Goal: Information Seeking & Learning: Find specific fact

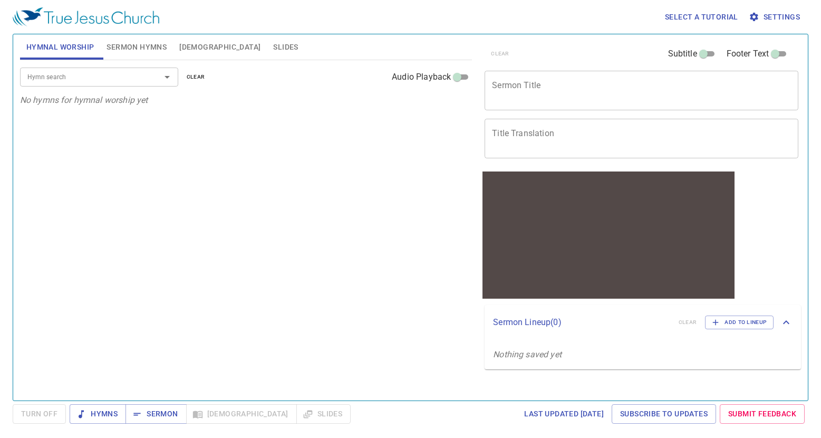
click at [195, 44] on span "[DEMOGRAPHIC_DATA]" at bounding box center [219, 47] width 81 height 13
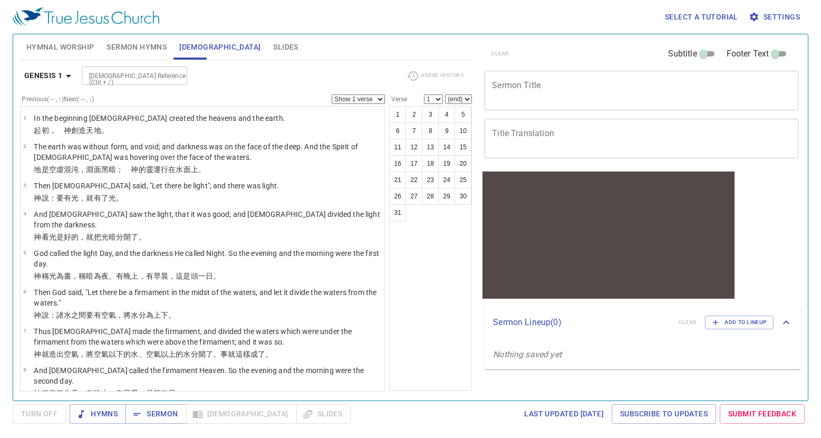
click at [63, 70] on icon "button" at bounding box center [68, 76] width 13 height 13
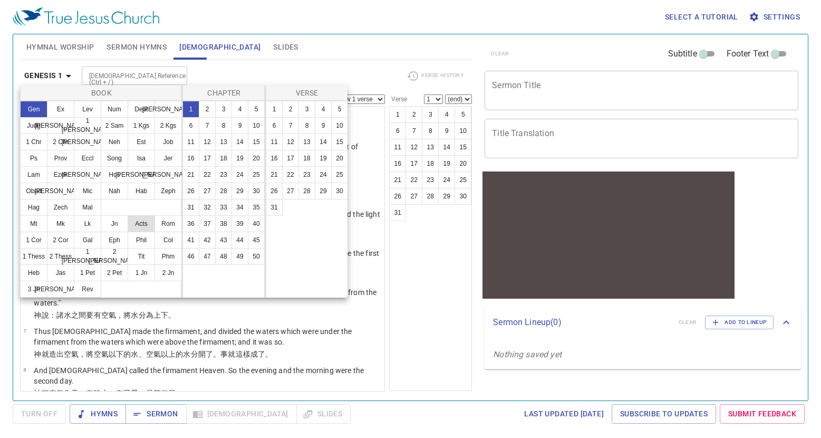
click at [133, 222] on button "Acts" at bounding box center [141, 223] width 27 height 17
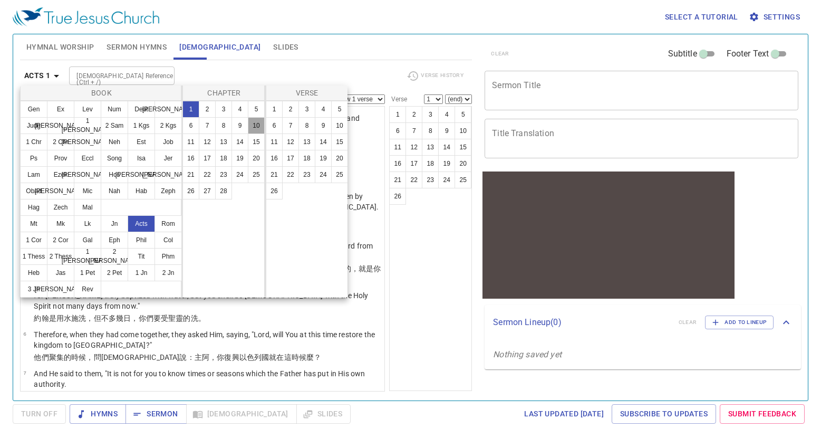
click at [253, 121] on button "10" at bounding box center [256, 125] width 17 height 17
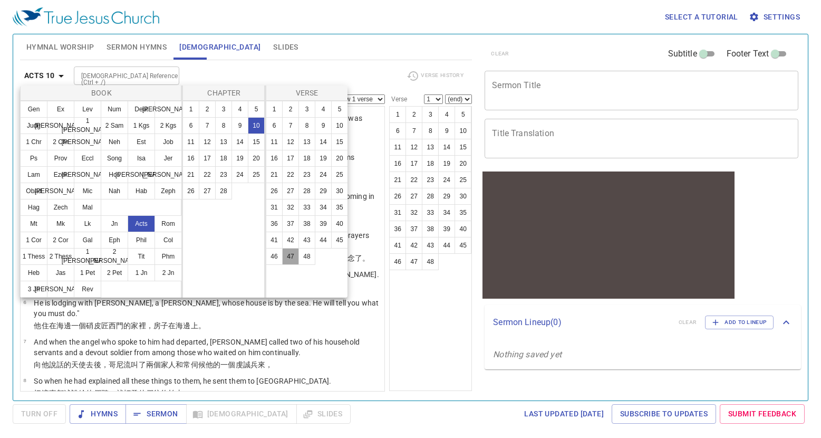
click at [296, 259] on button "47" at bounding box center [290, 256] width 17 height 17
select select "47"
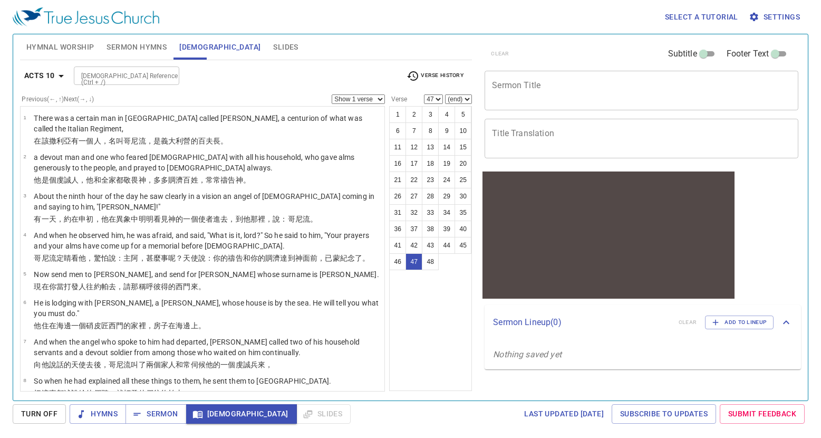
scroll to position [1472, 0]
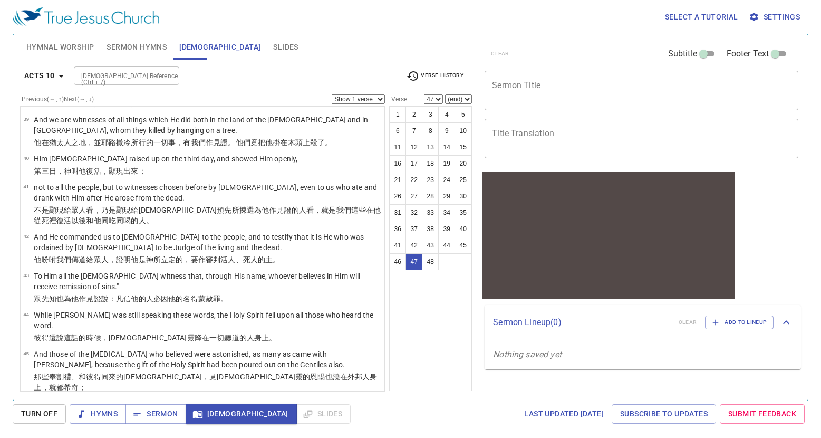
click at [414, 329] on div "1 2 3 4 5 6 7 8 9 10 11 12 13 14 15 16 17 18 19 20 21 22 23 24 25 26 27 28 29 3…" at bounding box center [430, 248] width 83 height 285
click at [273, 51] on span "Slides" at bounding box center [285, 47] width 25 height 13
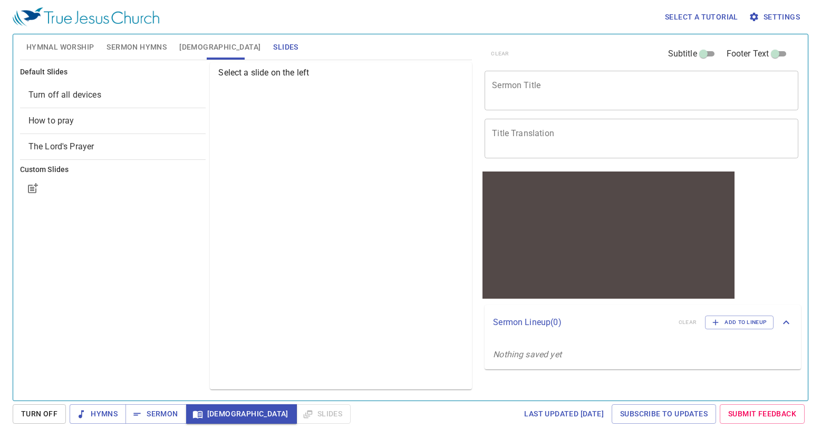
click at [85, 118] on span "How to pray" at bounding box center [112, 120] width 169 height 13
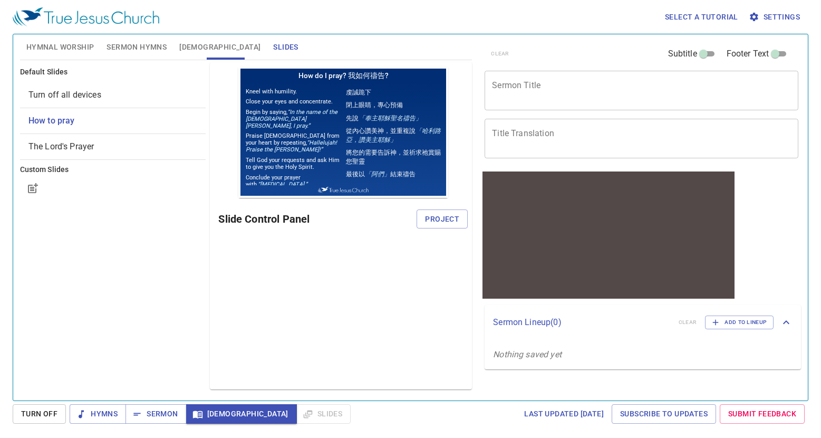
scroll to position [0, 0]
click at [92, 97] on span "Turn off all devices" at bounding box center [64, 95] width 73 height 10
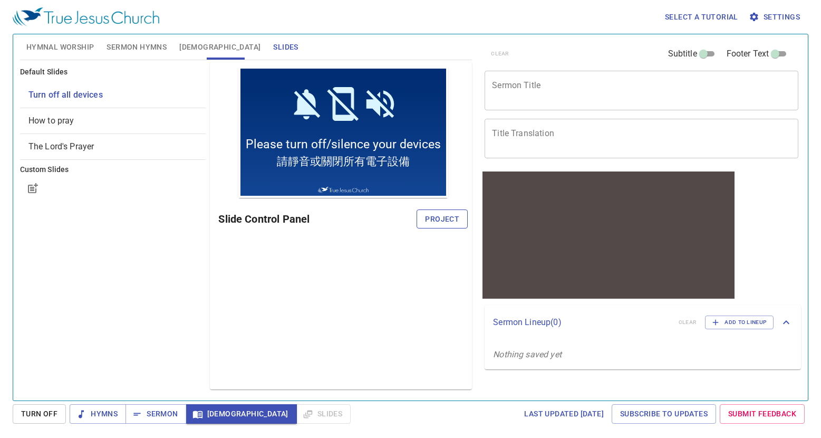
click at [438, 219] on span "Project" at bounding box center [442, 219] width 34 height 13
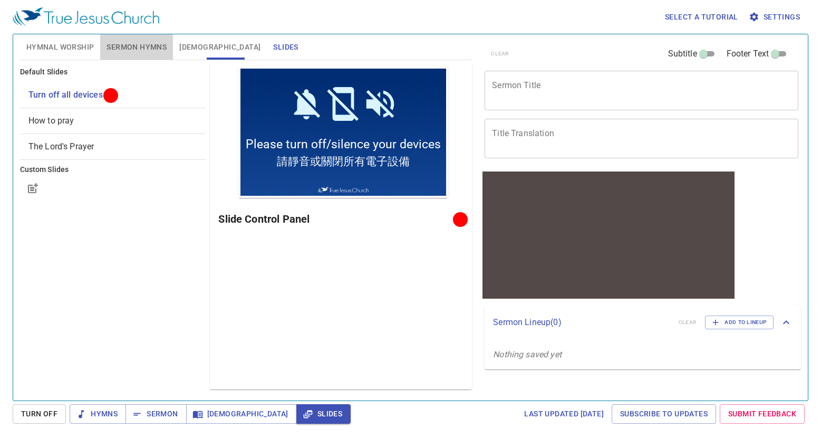
click at [133, 49] on span "Sermon Hymns" at bounding box center [137, 47] width 60 height 13
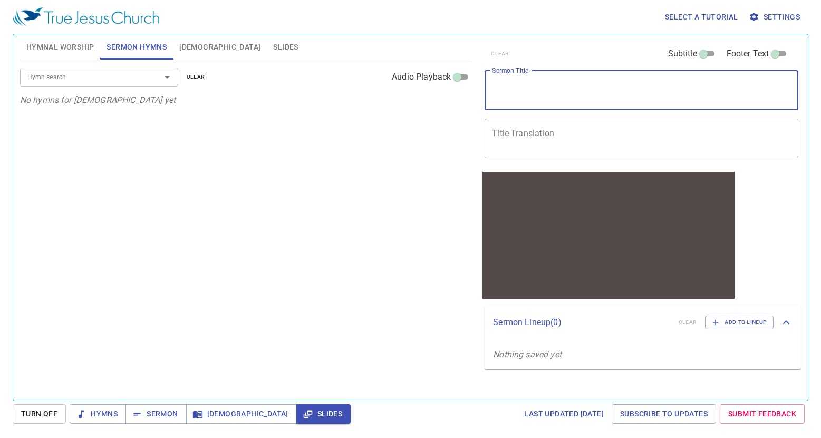
click at [582, 91] on textarea "Sermon Title" at bounding box center [641, 90] width 299 height 20
type textarea "Morning Prayer"
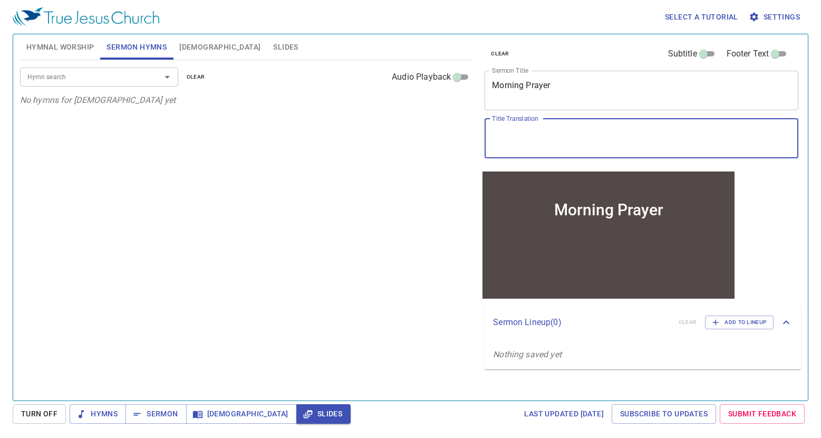
type textarea "ㄈ"
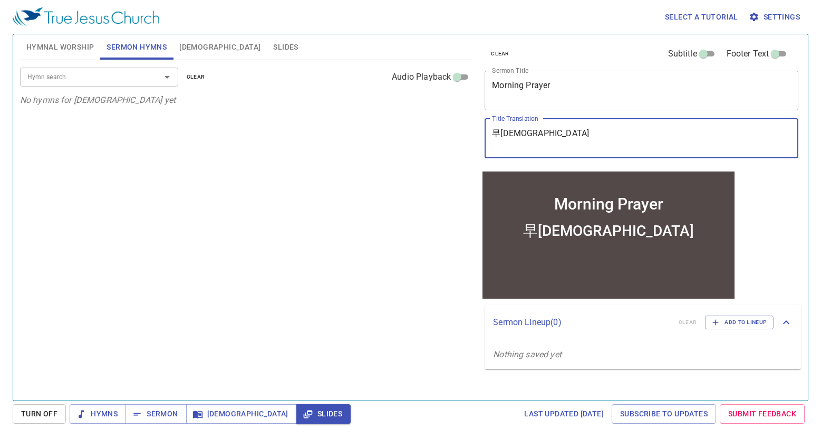
type textarea "早[DEMOGRAPHIC_DATA]"
click at [779, 217] on div "clear Subtitle Footer Text Sermon Title Morning Prayer x Sermon Title Title Tra…" at bounding box center [640, 213] width 329 height 366
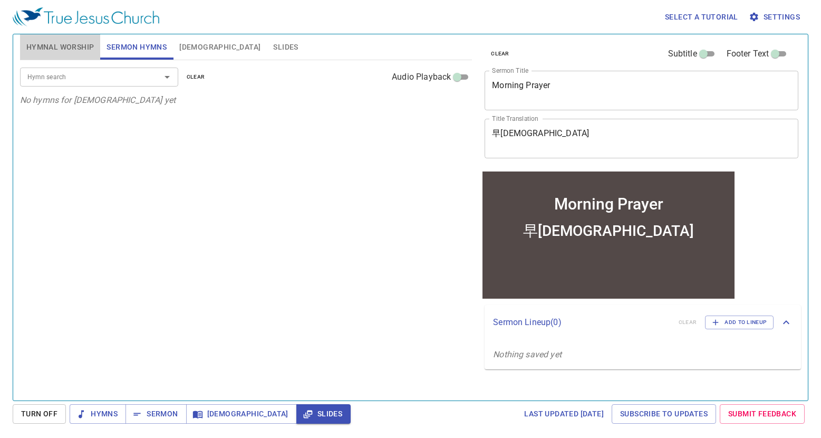
click at [55, 49] on span "Hymnal Worship" at bounding box center [60, 47] width 68 height 13
click at [160, 415] on span "Sermon" at bounding box center [156, 413] width 44 height 13
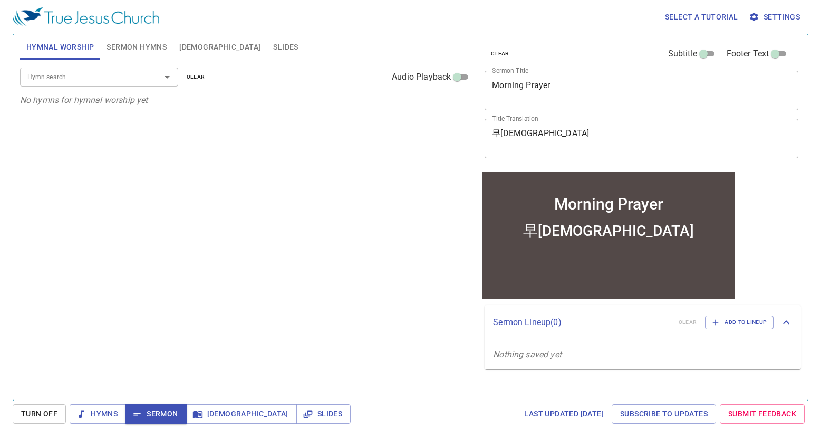
click at [190, 49] on span "[DEMOGRAPHIC_DATA]" at bounding box center [219, 47] width 81 height 13
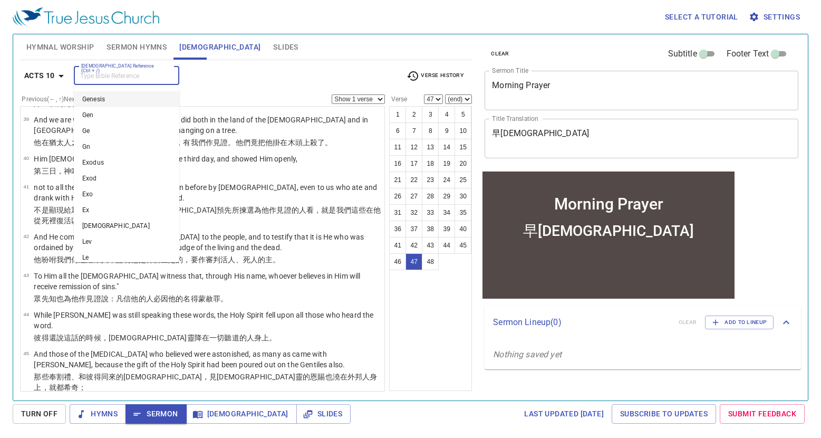
scroll to position [1472, 0]
click at [137, 80] on input "[DEMOGRAPHIC_DATA] Reference (Ctrl + /)" at bounding box center [118, 76] width 82 height 12
click at [114, 235] on li "Deut 10" at bounding box center [127, 242] width 106 height 16
type input "deut"
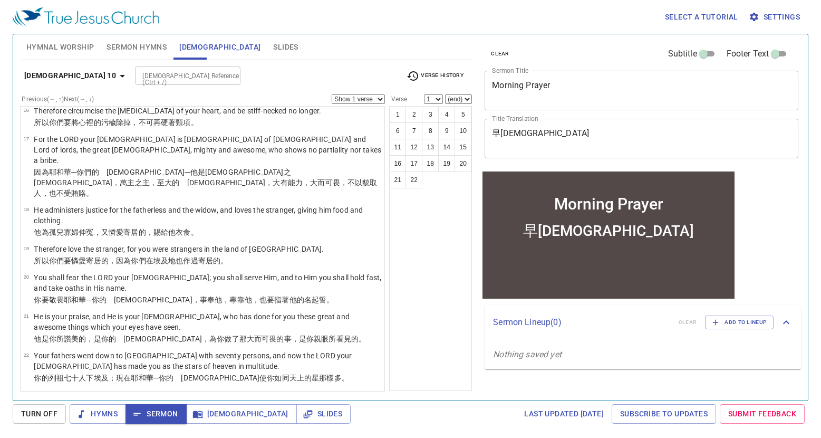
scroll to position [0, 0]
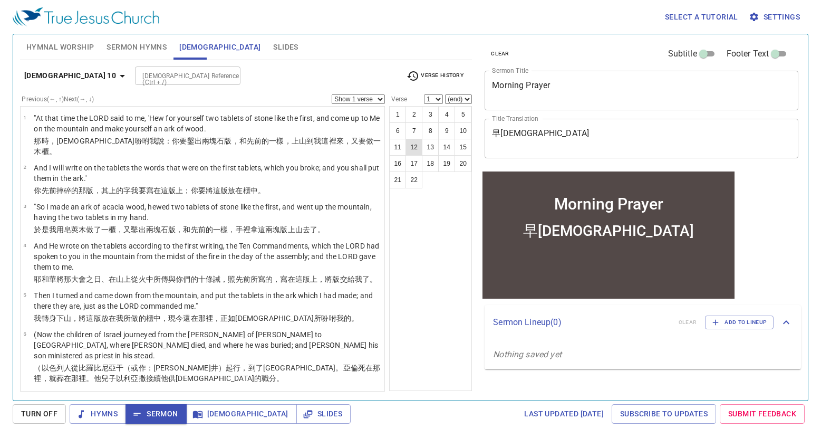
click at [415, 150] on button "12" at bounding box center [414, 147] width 17 height 17
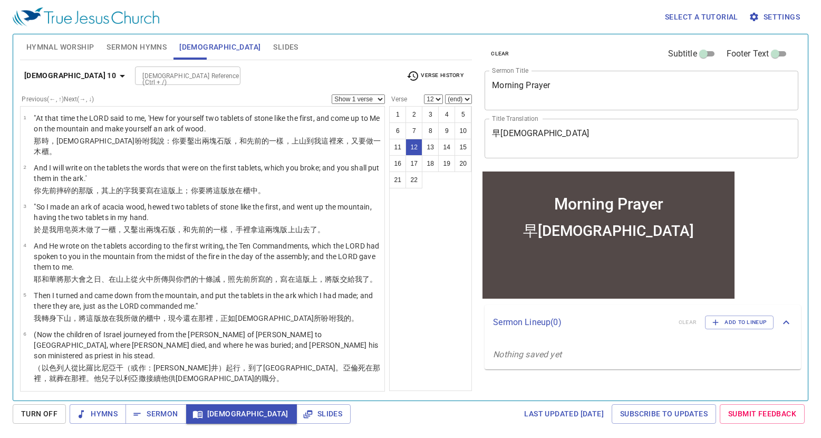
scroll to position [348, 0]
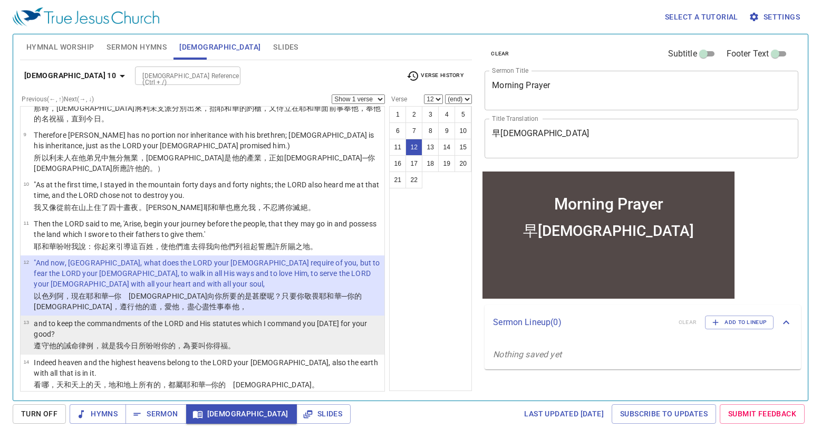
click at [298, 318] on p "and to keep the commandments of the LORD and His statutes which I command you […" at bounding box center [208, 328] width 348 height 21
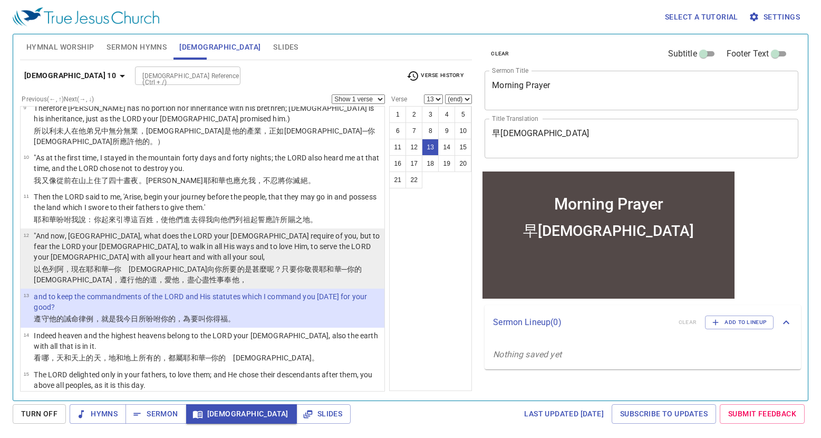
scroll to position [401, 0]
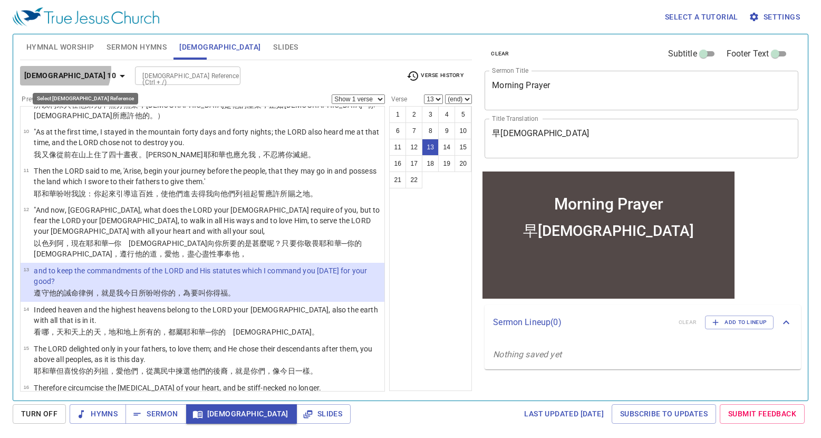
click at [62, 69] on b "[DEMOGRAPHIC_DATA] 10" at bounding box center [70, 75] width 92 height 13
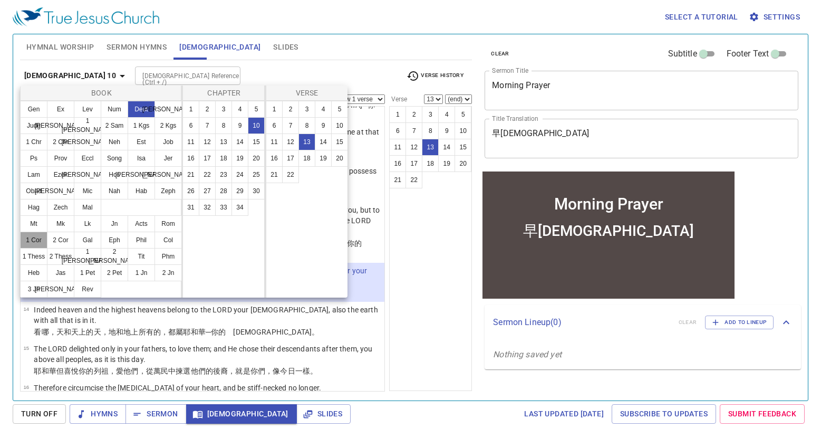
click at [41, 242] on button "1 Cor" at bounding box center [33, 240] width 27 height 17
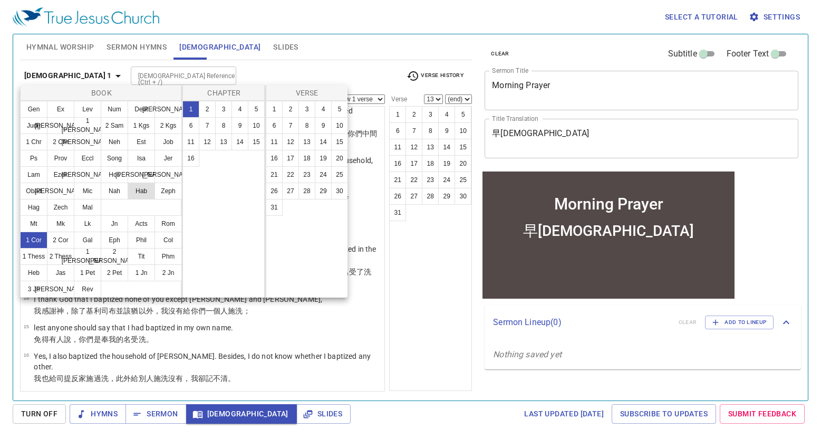
scroll to position [0, 0]
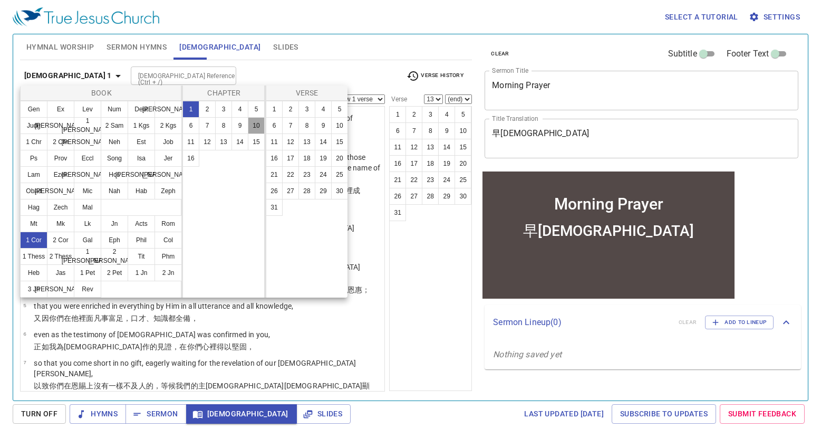
click at [256, 129] on button "10" at bounding box center [256, 125] width 17 height 17
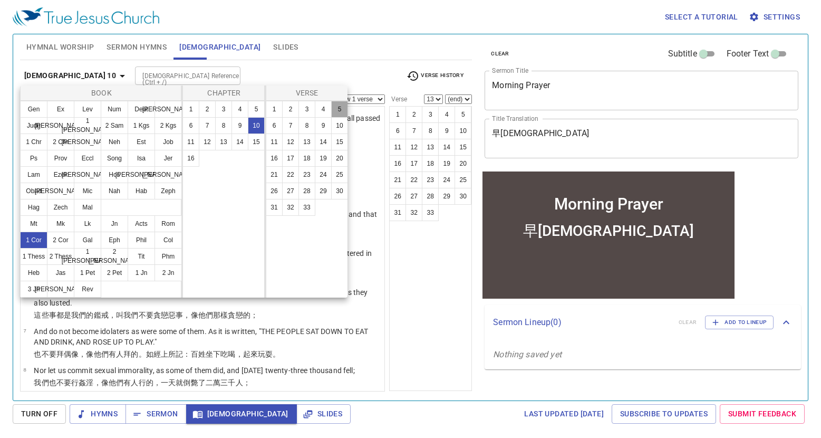
click at [338, 109] on button "5" at bounding box center [339, 109] width 17 height 17
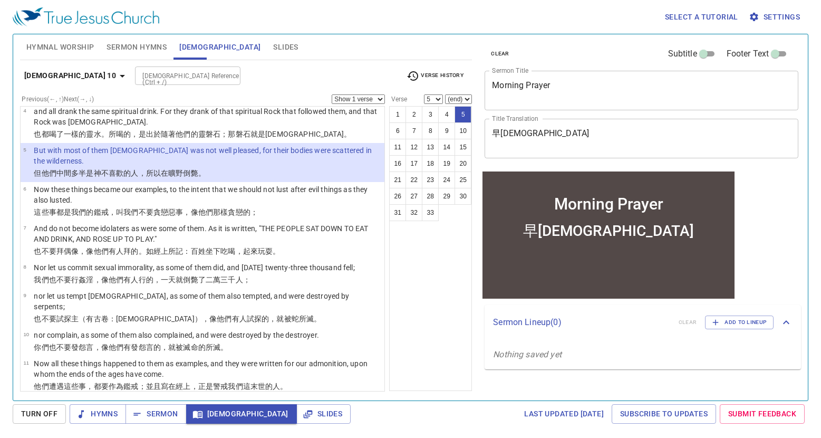
scroll to position [106, 0]
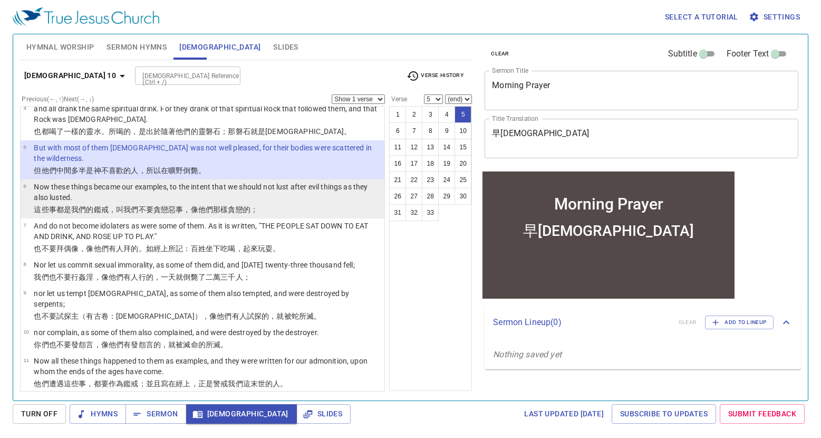
click at [218, 182] on p "Now these things became our examples, to the intent that we should not lust aft…" at bounding box center [208, 191] width 348 height 21
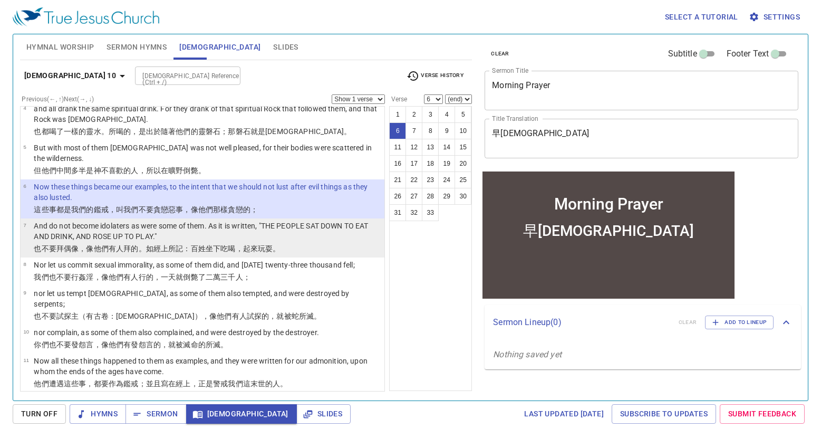
click at [218, 224] on p "And do not become idolaters as were some of them. As it is written, "THE PEOPLE…" at bounding box center [208, 231] width 348 height 21
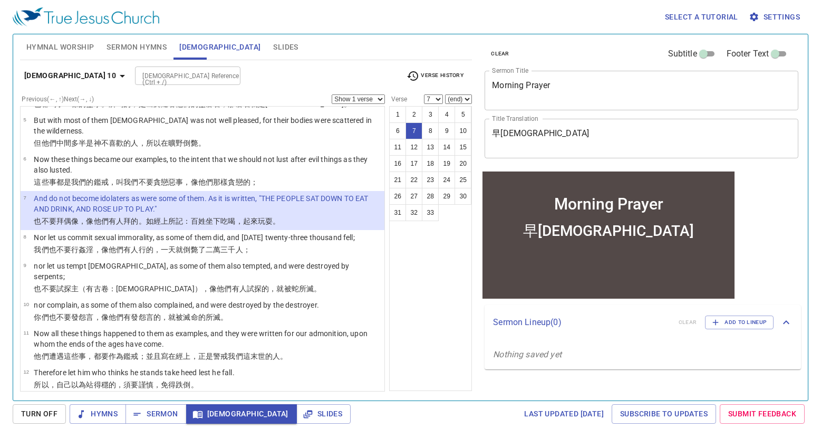
scroll to position [158, 0]
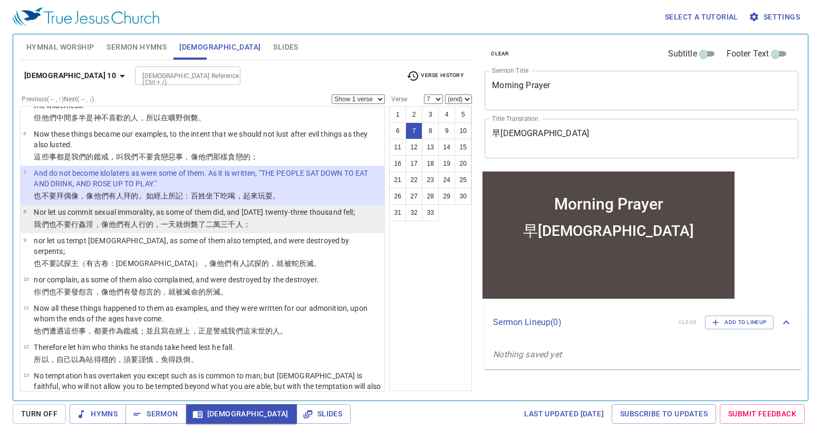
click at [218, 207] on p "Nor let us commit sexual immorality, as some of them did, and in one day twenty…" at bounding box center [194, 212] width 321 height 11
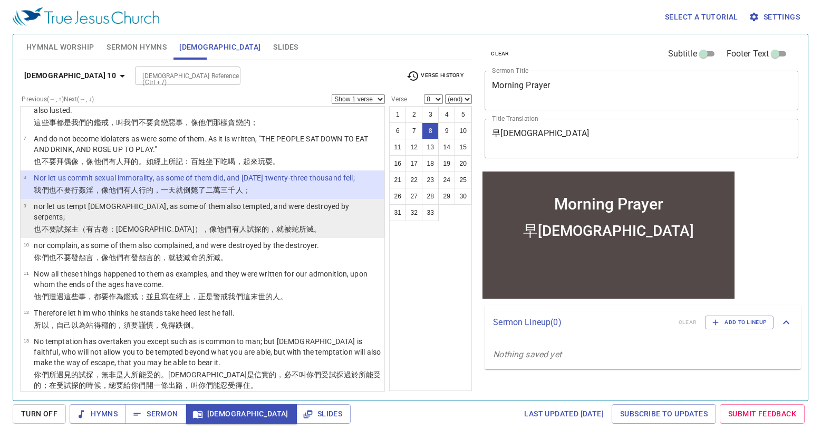
scroll to position [211, 0]
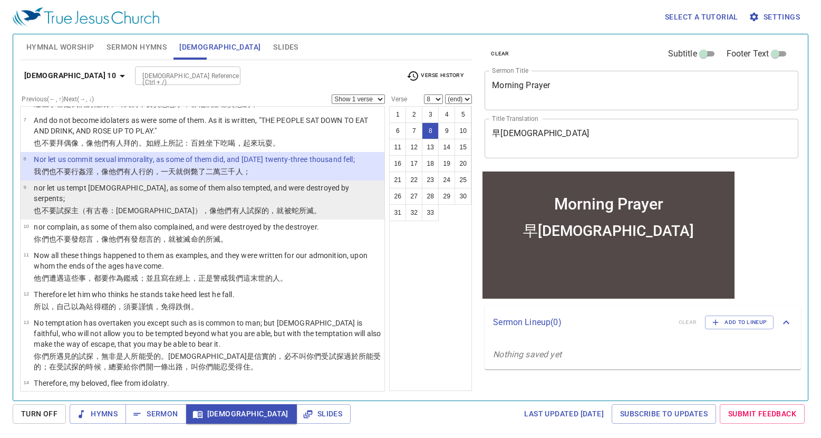
click at [262, 206] on wg3985 "的，就被 蛇 所滅 。" at bounding box center [292, 210] width 60 height 8
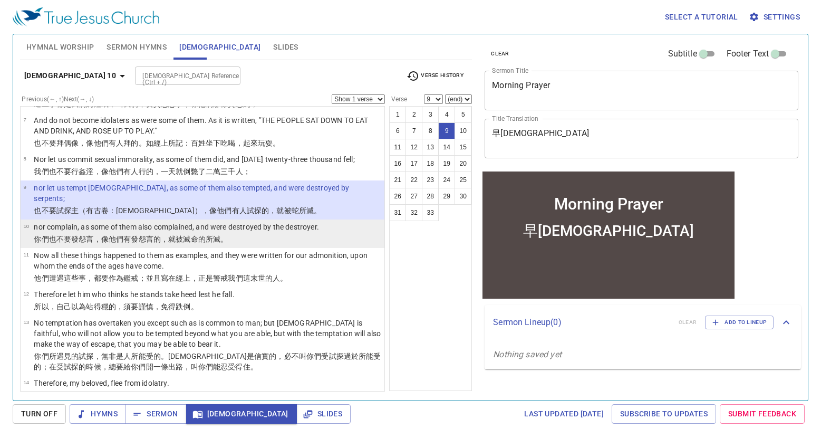
click at [206, 222] on td "nor complain, as some of them also complained, and were destroyed by the destro…" at bounding box center [176, 228] width 285 height 12
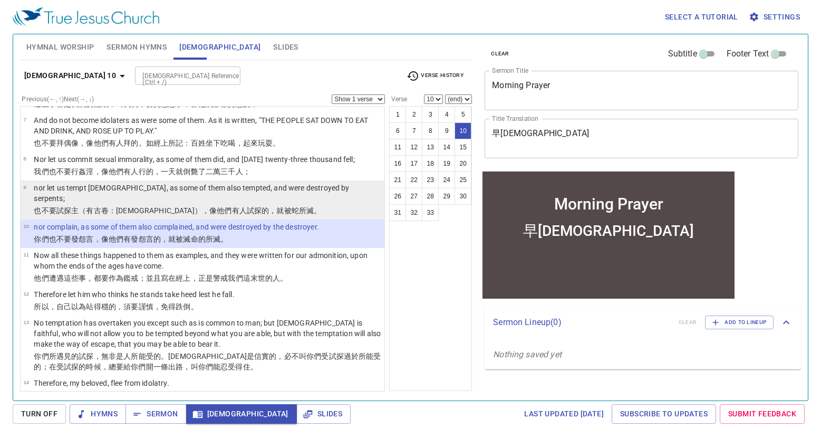
scroll to position [158, 0]
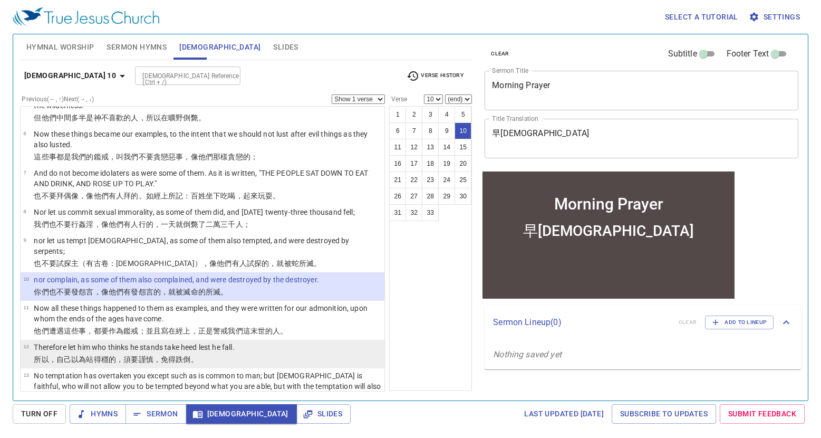
click at [150, 355] on wg2476 "得穩的，須要謹慎 ，免得 跌倒 。" at bounding box center [146, 359] width 104 height 8
select select "12"
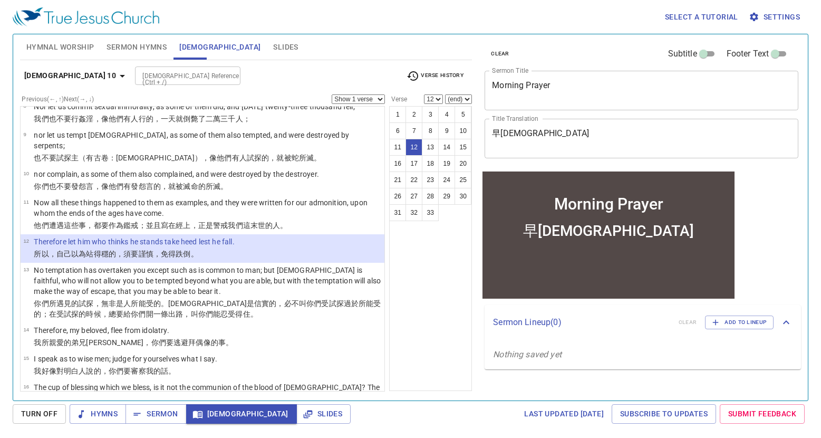
scroll to position [317, 0]
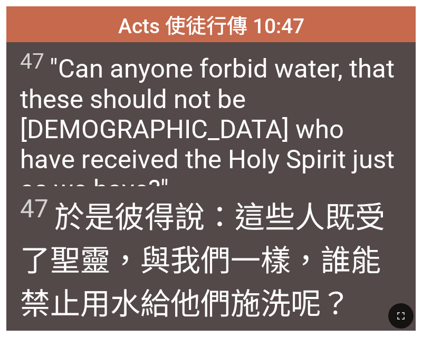
click at [393, 19] on div "Acts 使徒行傳 10:47" at bounding box center [210, 24] width 409 height 36
click at [360, 65] on span "47 "Can anyone forbid water, that these should not be [DEMOGRAPHIC_DATA] who ha…" at bounding box center [211, 127] width 382 height 156
click at [370, 36] on div "Acts 使徒行傳 10:47" at bounding box center [210, 24] width 409 height 36
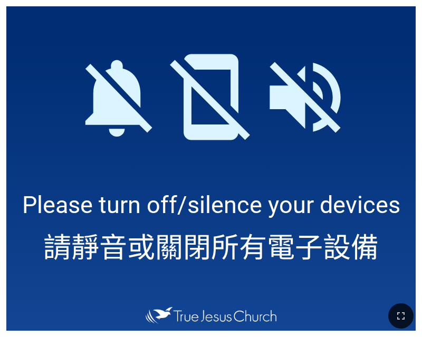
click at [355, 82] on div at bounding box center [210, 90] width 409 height 169
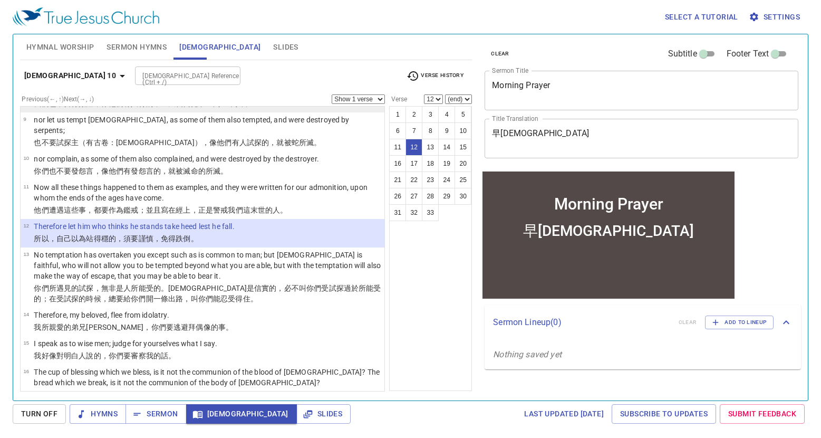
scroll to position [211, 0]
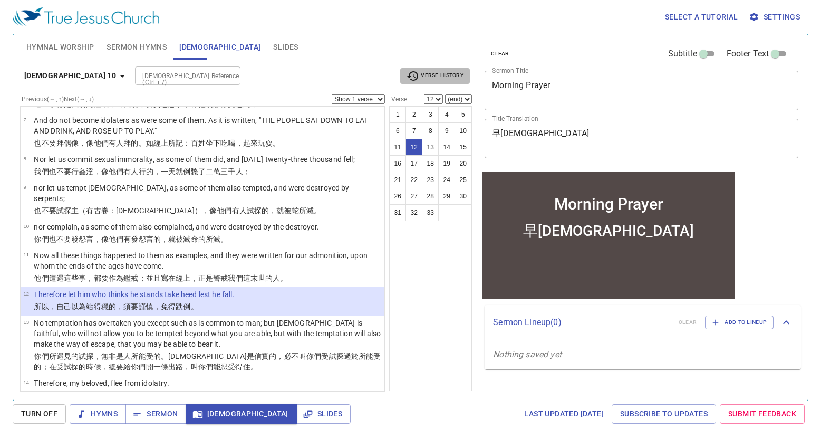
click at [436, 78] on span "Verse History" at bounding box center [435, 76] width 57 height 13
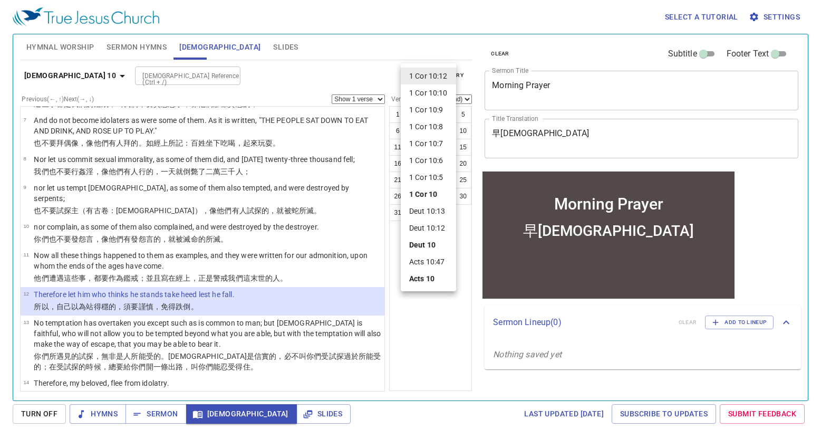
drag, startPoint x: 151, startPoint y: 417, endPoint x: 336, endPoint y: 282, distance: 228.9
click at [151, 417] on div at bounding box center [410, 219] width 821 height 438
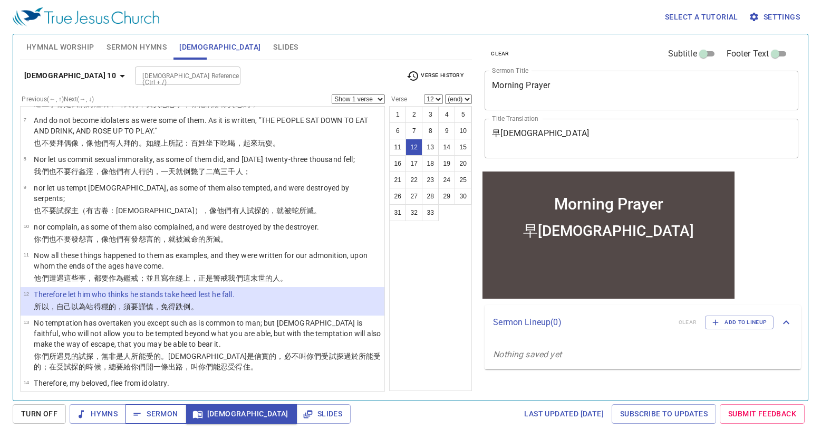
click at [151, 410] on span "Sermon" at bounding box center [156, 413] width 44 height 13
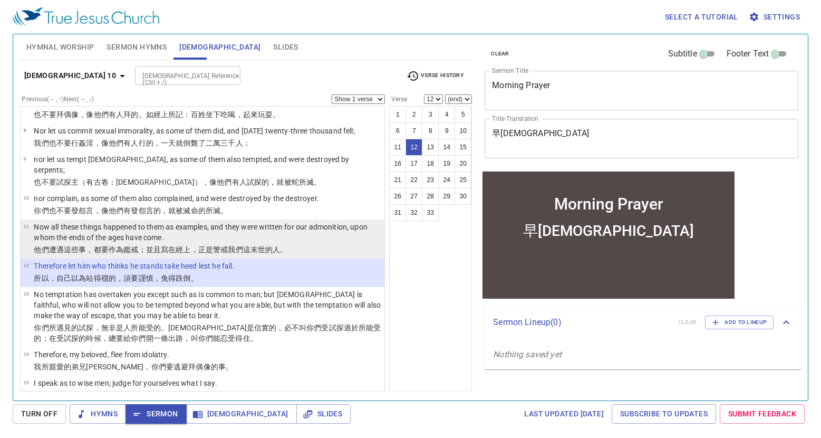
scroll to position [264, 0]
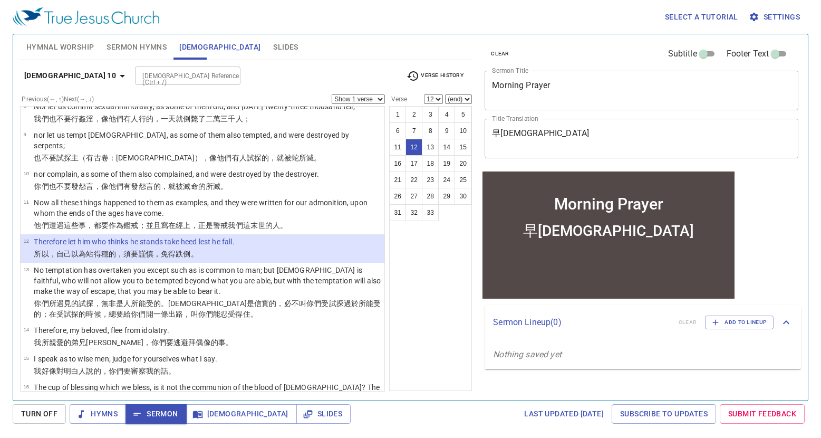
drag, startPoint x: 441, startPoint y: 74, endPoint x: 436, endPoint y: 79, distance: 6.7
click at [440, 74] on span "Verse History" at bounding box center [435, 76] width 57 height 13
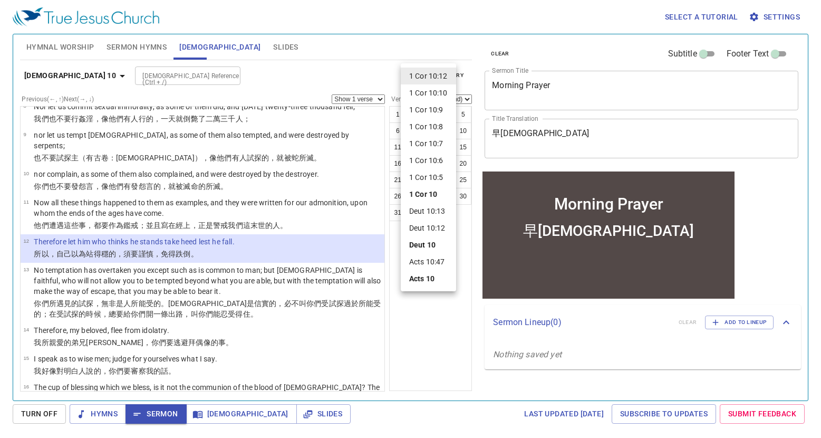
click at [65, 70] on div at bounding box center [410, 219] width 821 height 438
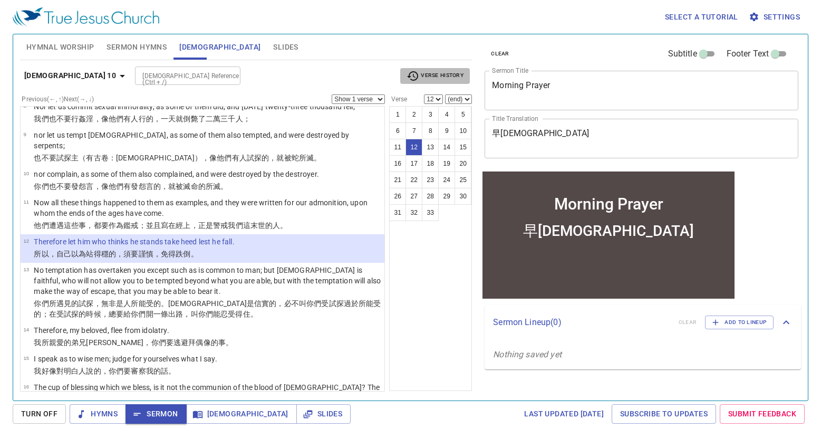
click at [450, 77] on span "Verse History" at bounding box center [435, 76] width 57 height 13
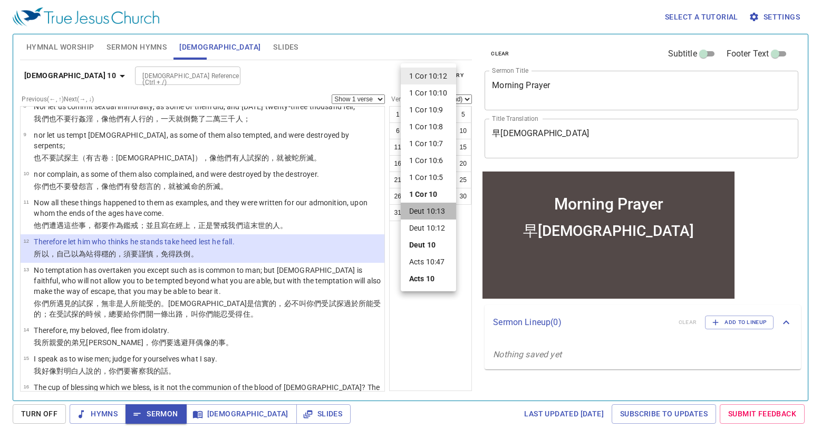
click at [431, 209] on li "Deut 10:13" at bounding box center [428, 211] width 55 height 17
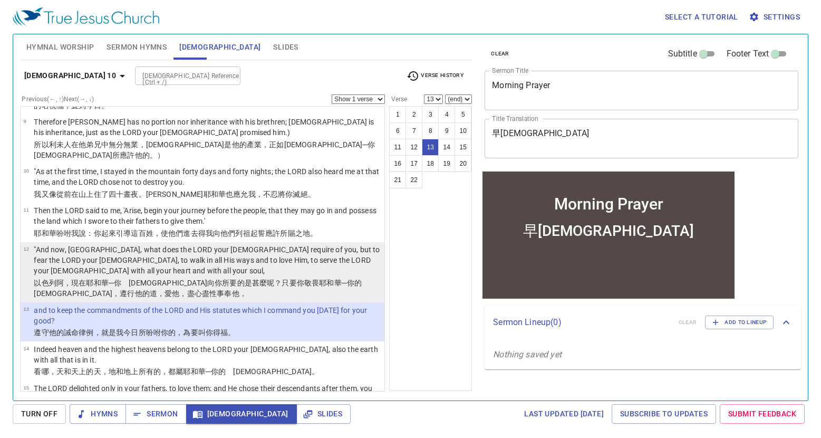
scroll to position [380, 0]
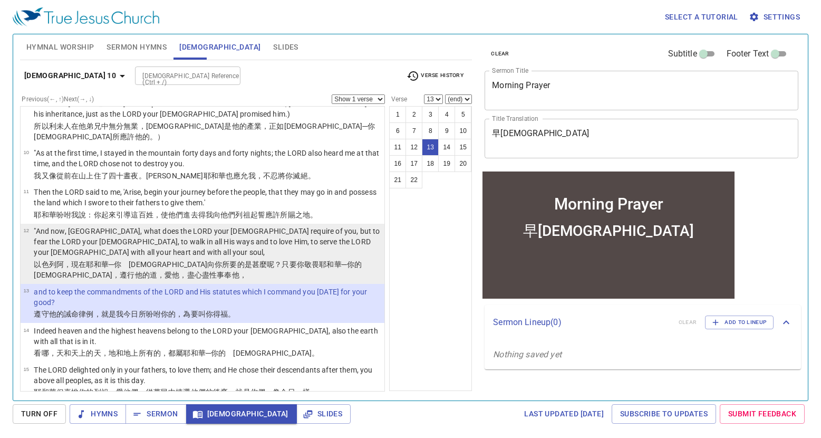
click at [265, 226] on p ""And now, [GEOGRAPHIC_DATA], what does the LORD your [DEMOGRAPHIC_DATA] require…" at bounding box center [208, 242] width 348 height 32
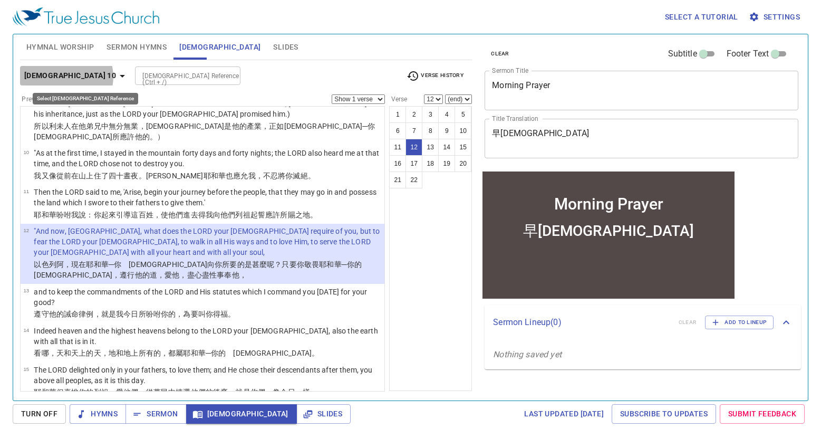
click at [66, 76] on b "Deuteronomy 10" at bounding box center [70, 75] width 92 height 13
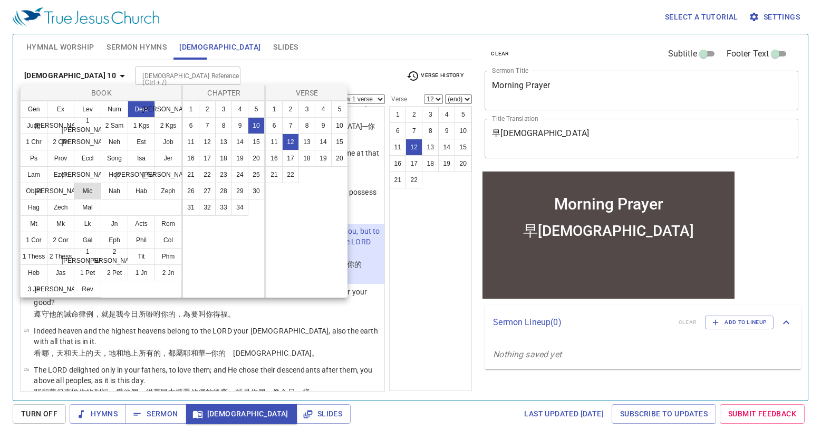
click at [85, 191] on button "Mic" at bounding box center [87, 191] width 27 height 17
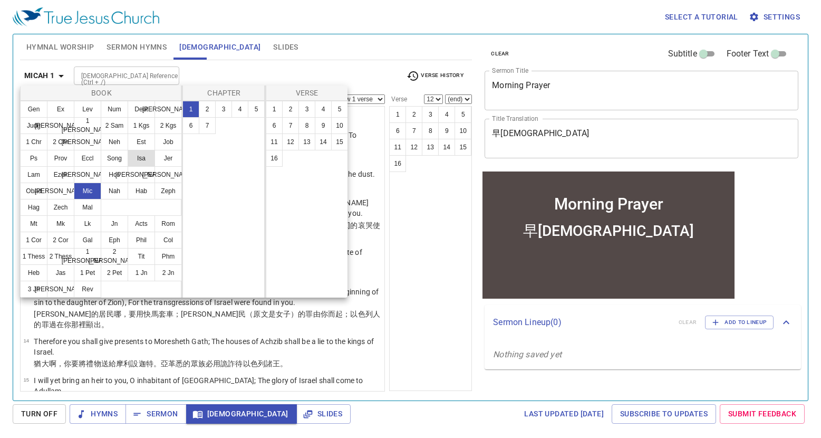
scroll to position [0, 0]
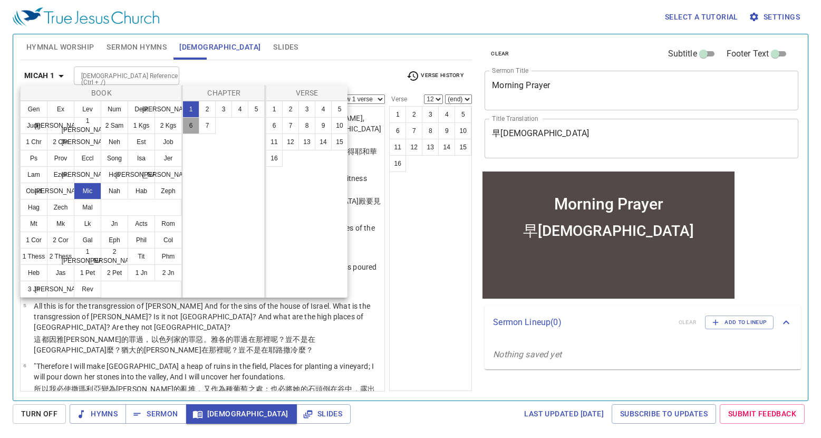
click at [192, 126] on button "6" at bounding box center [191, 125] width 17 height 17
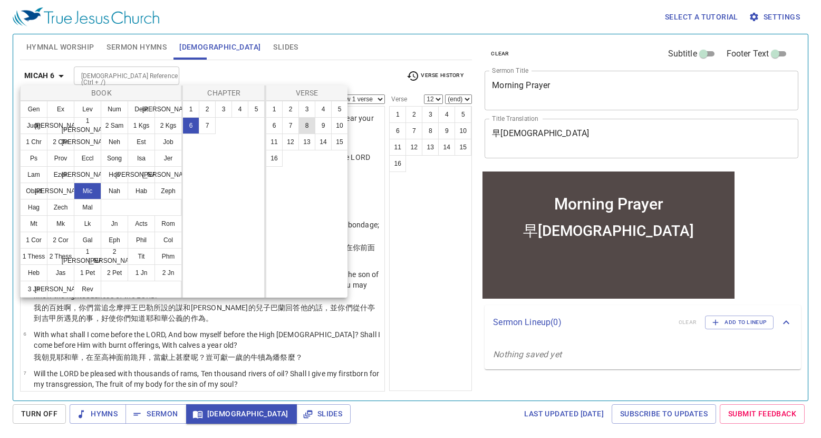
click at [307, 126] on button "8" at bounding box center [307, 125] width 17 height 17
select select "8"
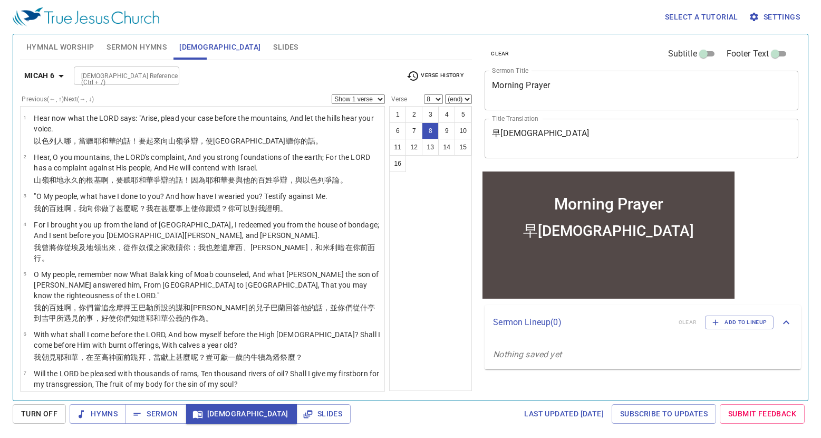
scroll to position [171, 0]
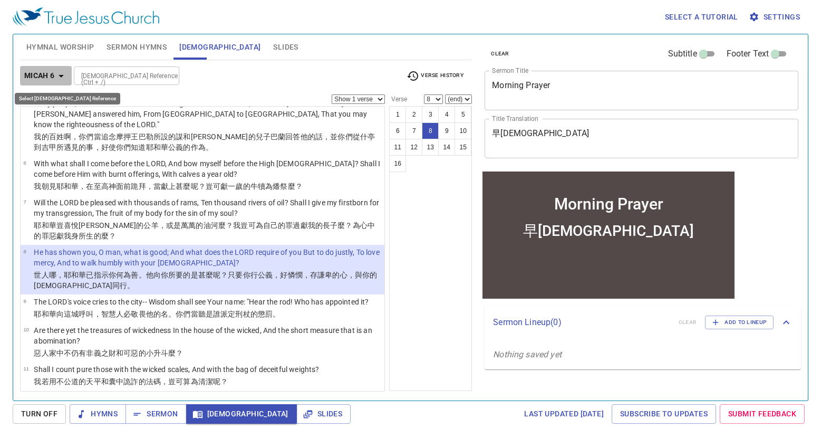
click at [47, 69] on b "Micah 6" at bounding box center [39, 75] width 31 height 13
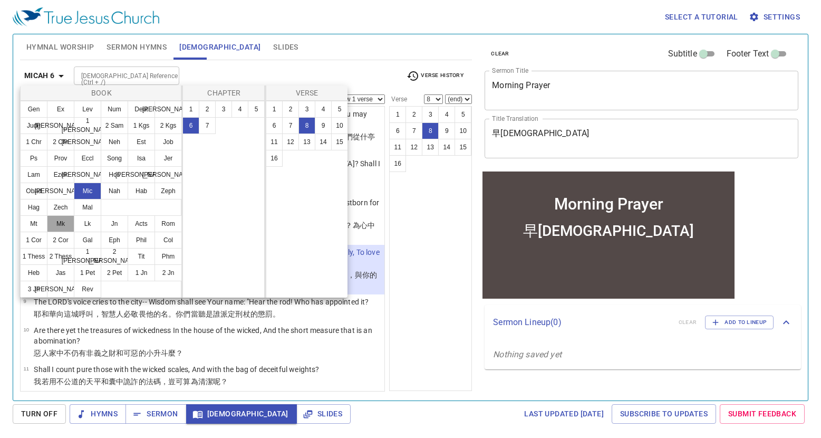
click at [66, 228] on button "Mk" at bounding box center [60, 223] width 27 height 17
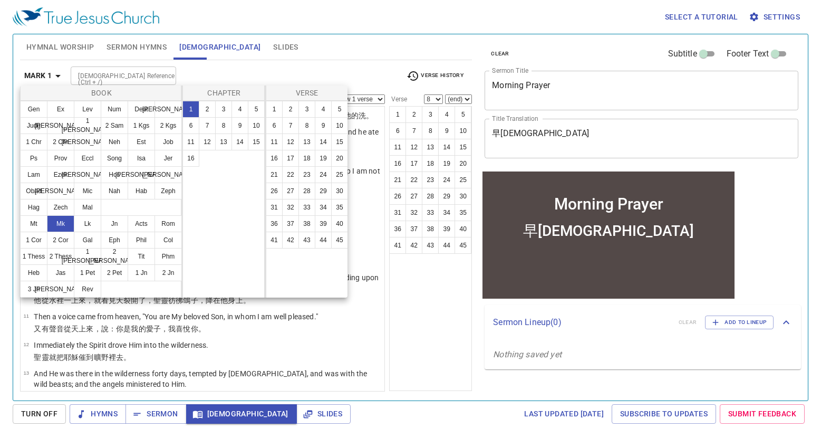
scroll to position [0, 0]
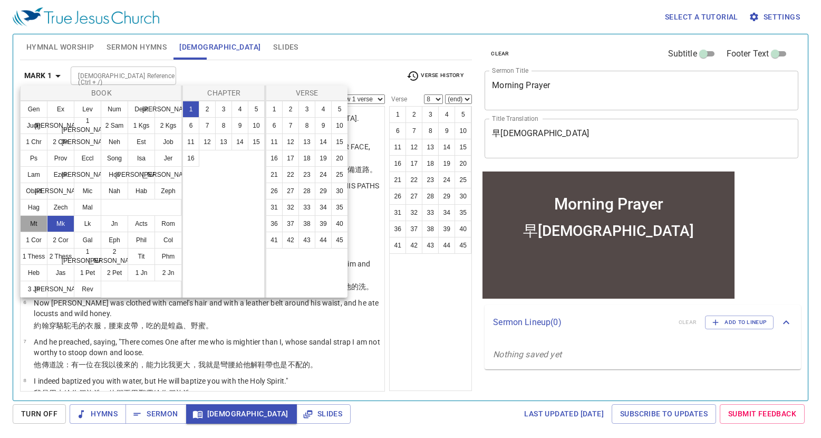
click at [30, 228] on button "Mt" at bounding box center [33, 223] width 27 height 17
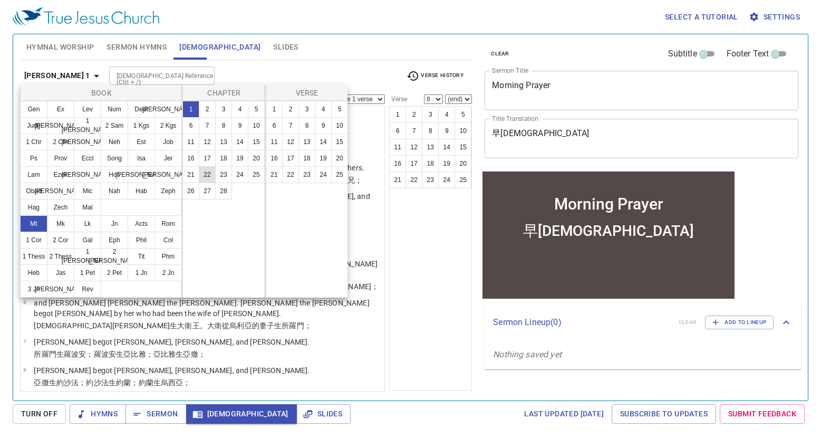
click at [207, 173] on button "22" at bounding box center [207, 174] width 17 height 17
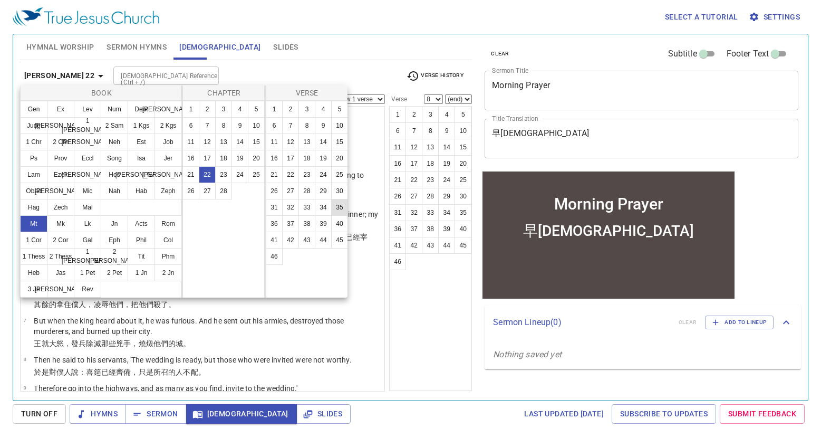
click at [334, 212] on button "35" at bounding box center [339, 207] width 17 height 17
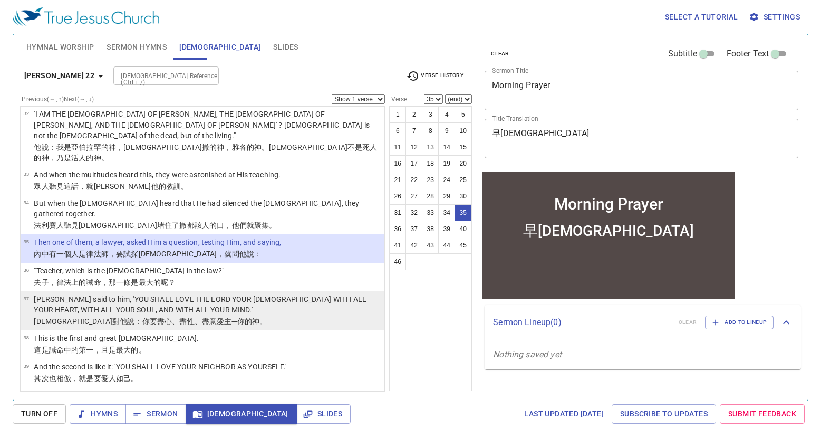
scroll to position [1141, 0]
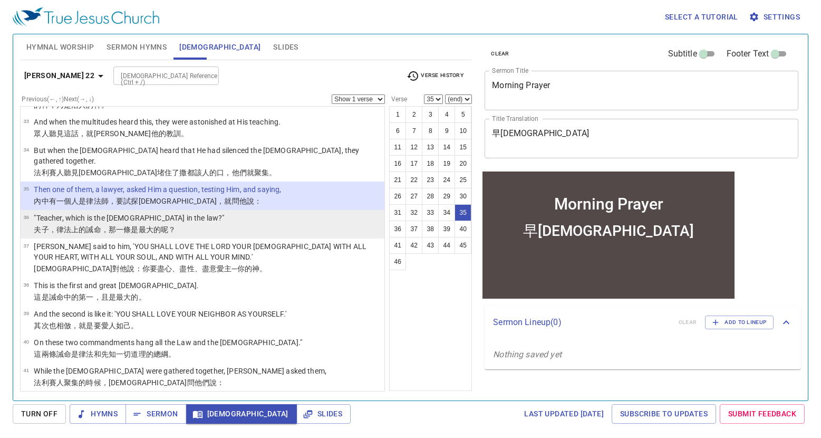
click at [217, 224] on p "夫子 ，律法 上 的誡命 ，那一條 是最大的 呢？" at bounding box center [129, 229] width 190 height 11
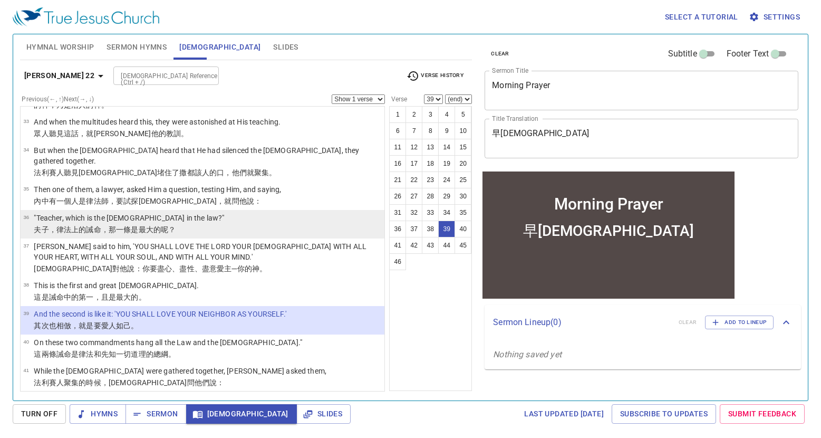
select select "40"
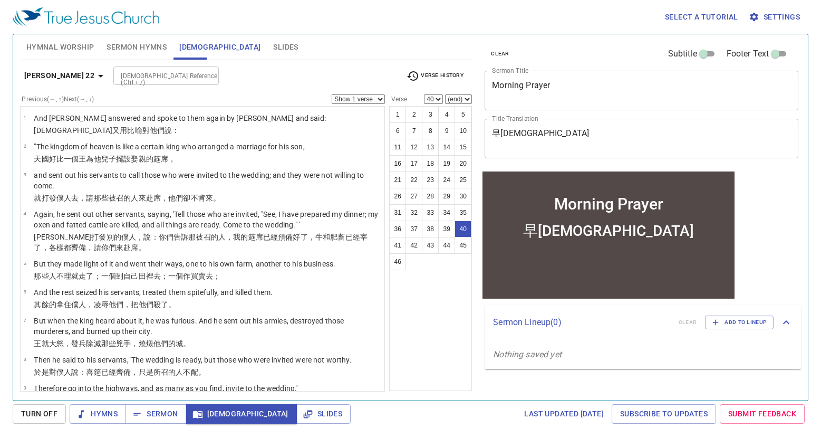
scroll to position [1141, 0]
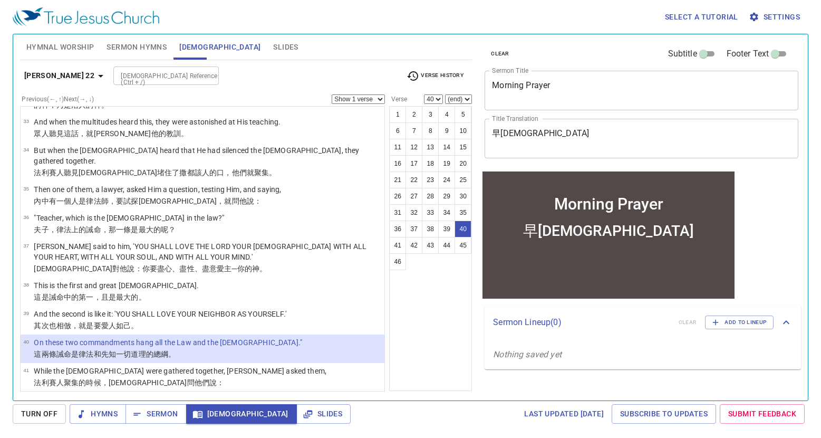
click at [59, 71] on b "[PERSON_NAME] 22" at bounding box center [59, 75] width 70 height 13
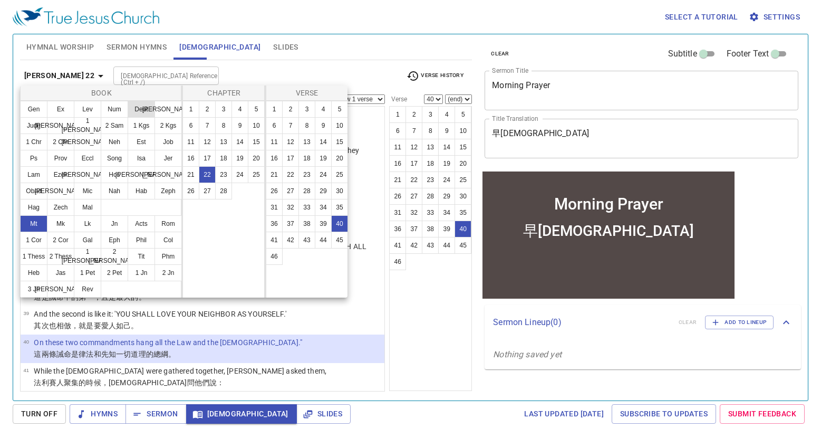
click at [150, 116] on button "Deut" at bounding box center [141, 109] width 27 height 17
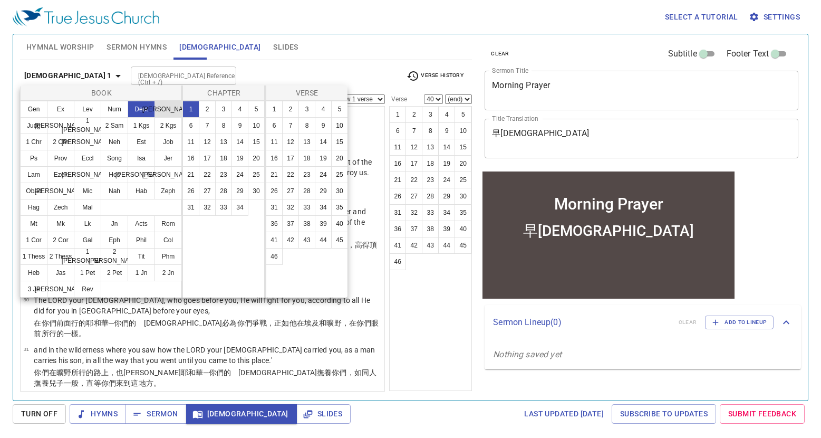
scroll to position [0, 0]
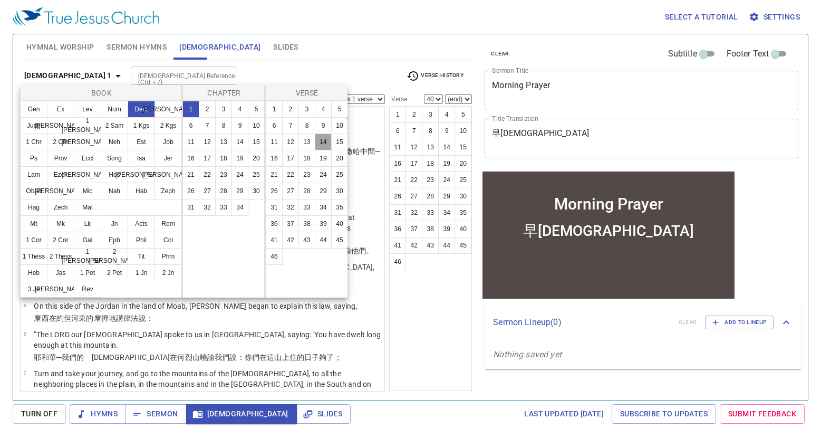
click at [320, 141] on button "14" at bounding box center [323, 141] width 17 height 17
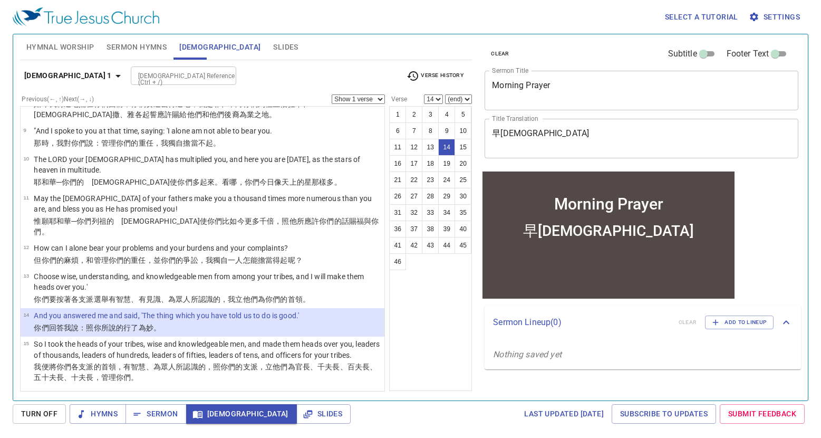
click at [36, 72] on b "[DEMOGRAPHIC_DATA] 1" at bounding box center [68, 75] width 88 height 13
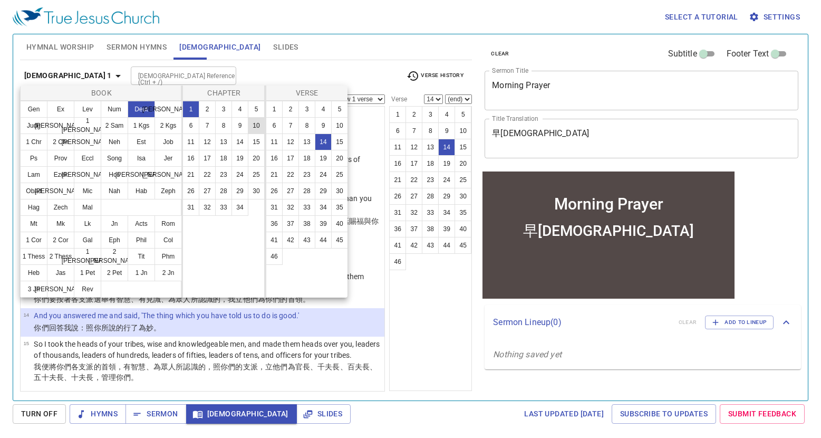
click at [250, 127] on button "10" at bounding box center [256, 125] width 17 height 17
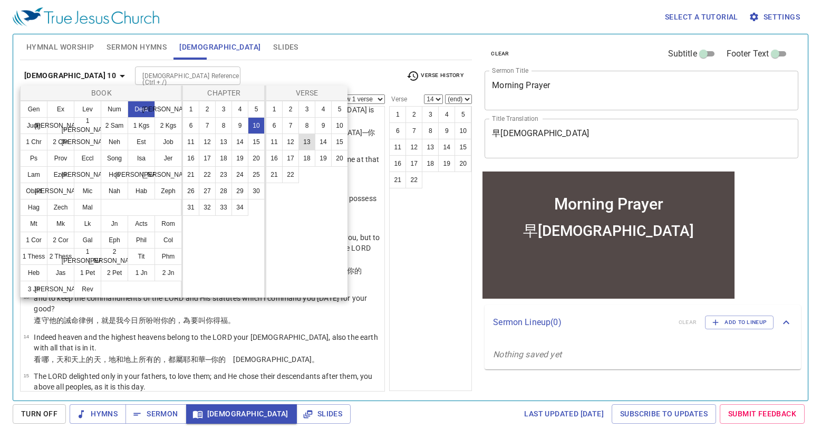
scroll to position [0, 0]
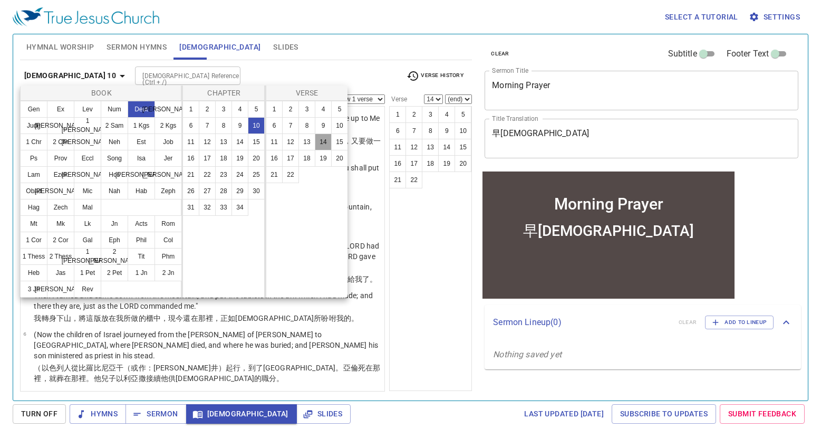
click at [317, 146] on button "14" at bounding box center [323, 141] width 17 height 17
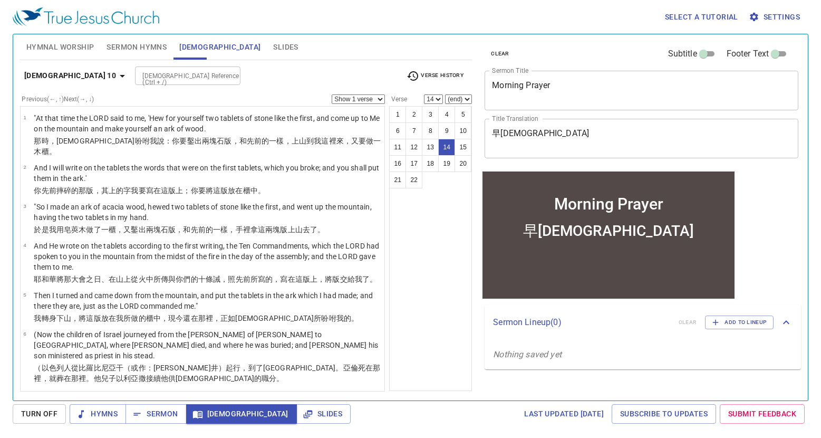
scroll to position [432, 0]
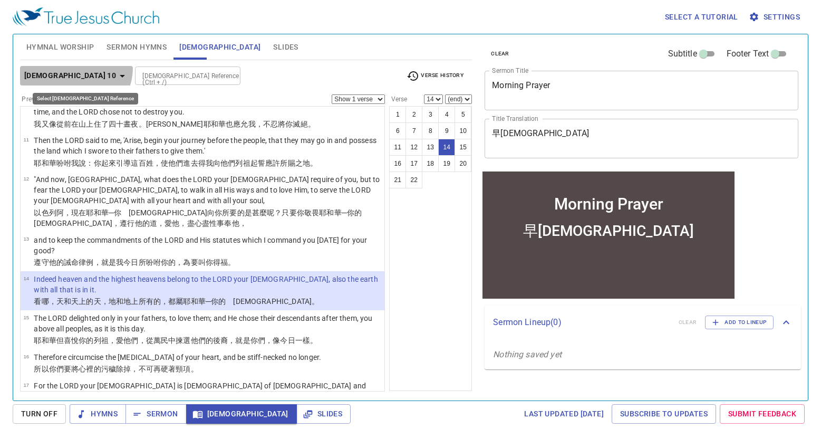
click at [74, 65] on div "[DEMOGRAPHIC_DATA] 10 [DEMOGRAPHIC_DATA] Reference (Ctrl + /) [DEMOGRAPHIC_DATA…" at bounding box center [246, 225] width 452 height 331
click at [81, 75] on b "[DEMOGRAPHIC_DATA] 10" at bounding box center [70, 75] width 92 height 13
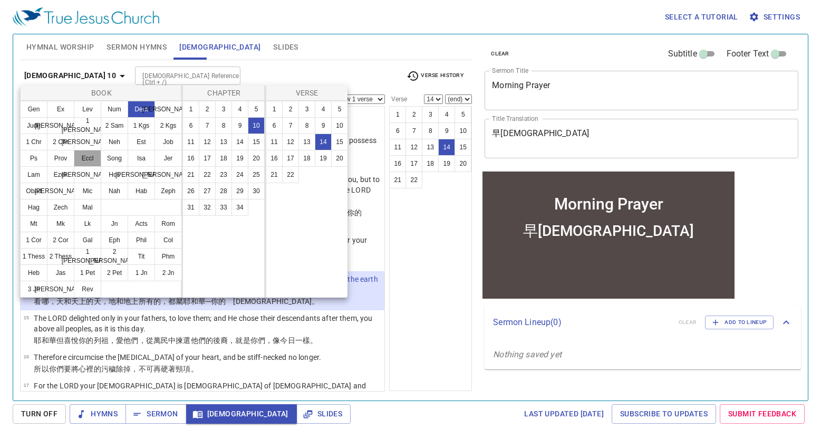
click at [93, 156] on button "Eccl" at bounding box center [87, 158] width 27 height 17
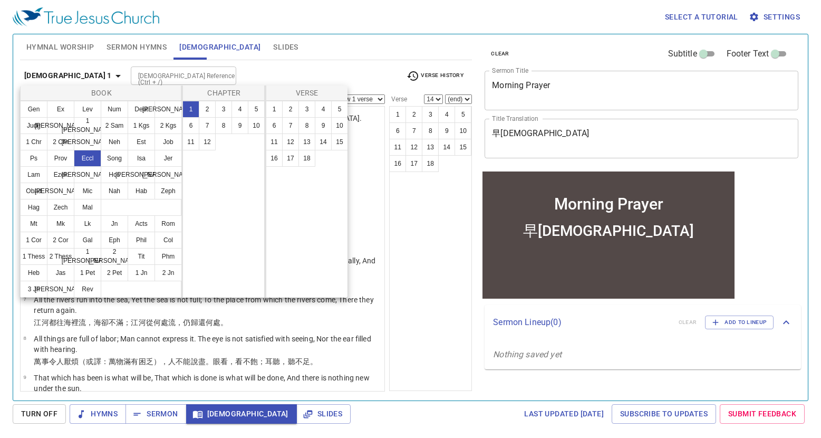
click at [421, 237] on div at bounding box center [410, 219] width 821 height 438
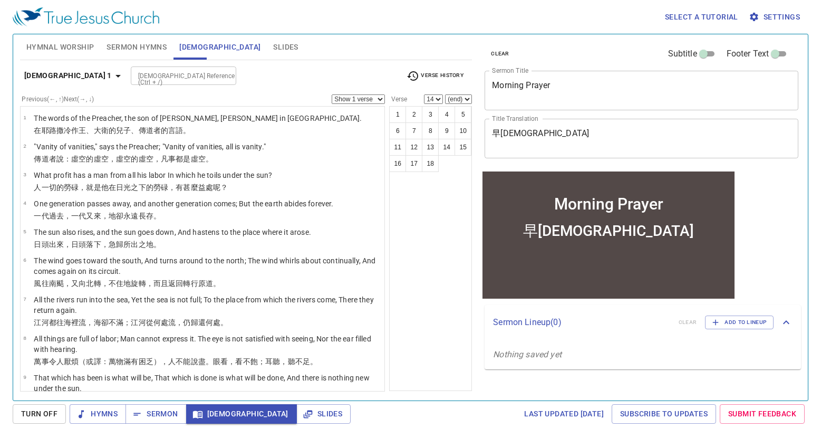
click at [131, 79] on div "[DEMOGRAPHIC_DATA] Reference (Ctrl + /)" at bounding box center [184, 75] width 106 height 18
click at [465, 157] on ul "1 2 3 4 5 6 7 8 9 10 11 12 13 14 15 16 17 18" at bounding box center [431, 139] width 82 height 65
click at [464, 154] on button "15" at bounding box center [463, 147] width 17 height 17
select select "15"
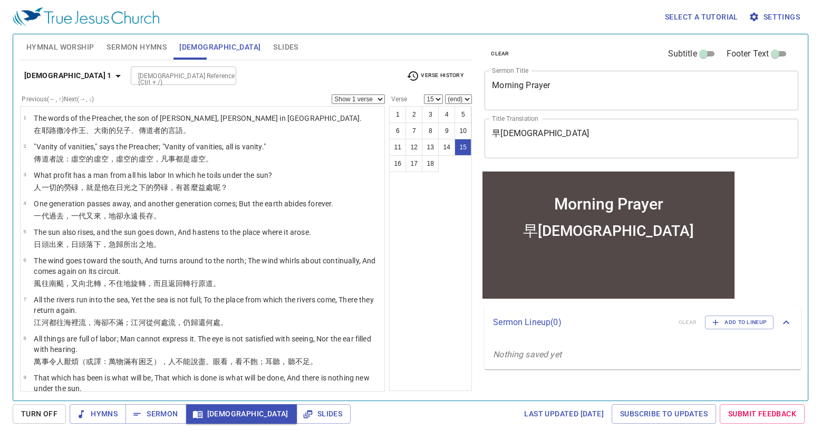
scroll to position [342, 0]
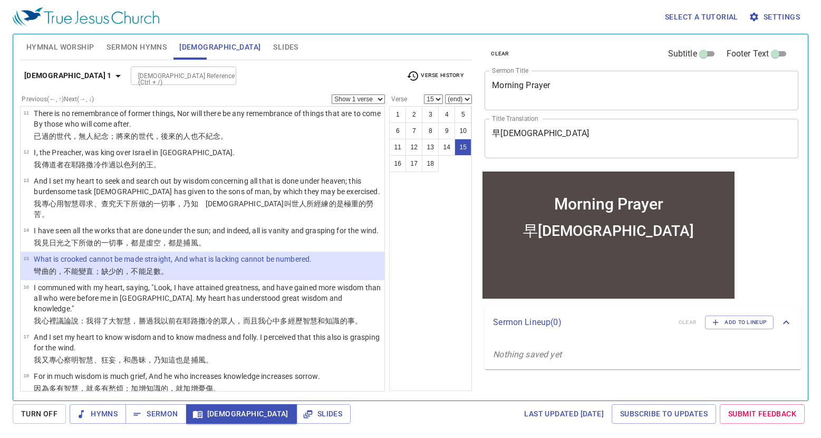
click at [80, 78] on b "[DEMOGRAPHIC_DATA] 1" at bounding box center [68, 75] width 88 height 13
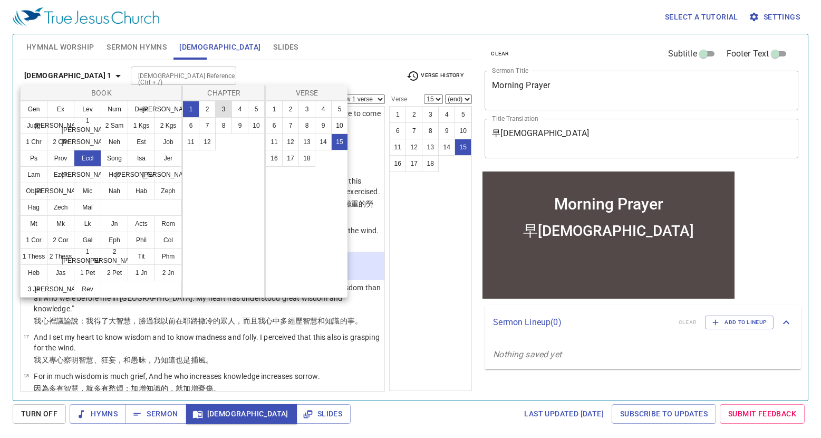
click at [223, 102] on button "3" at bounding box center [223, 109] width 17 height 17
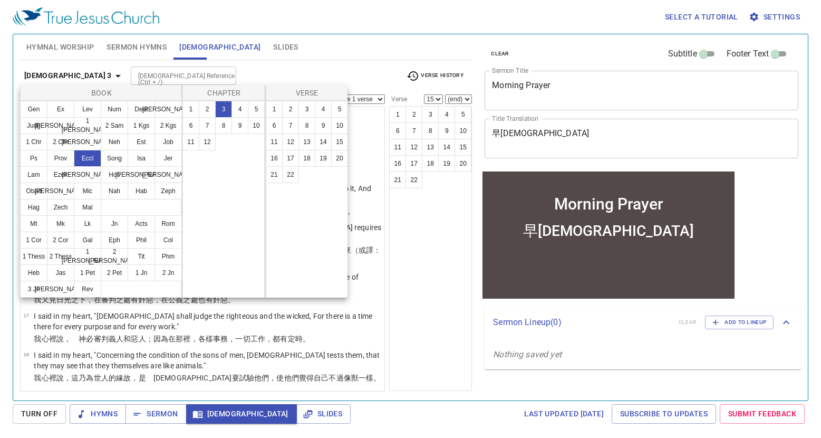
scroll to position [0, 0]
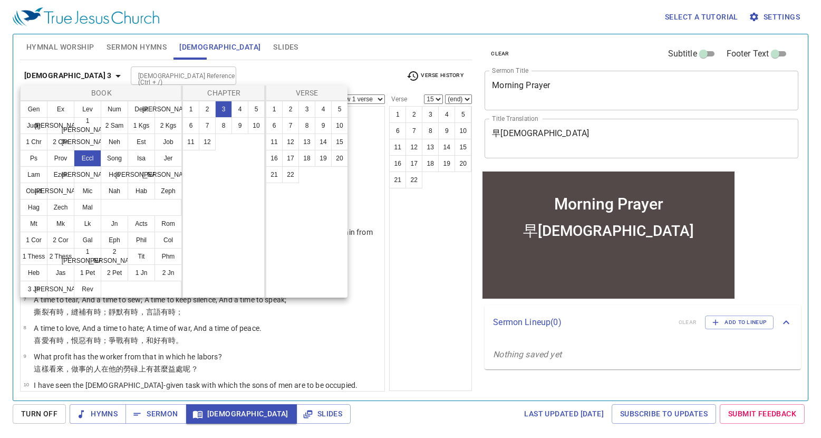
drag, startPoint x: 402, startPoint y: 106, endPoint x: 399, endPoint y: 116, distance: 10.5
click at [402, 107] on div at bounding box center [410, 219] width 821 height 438
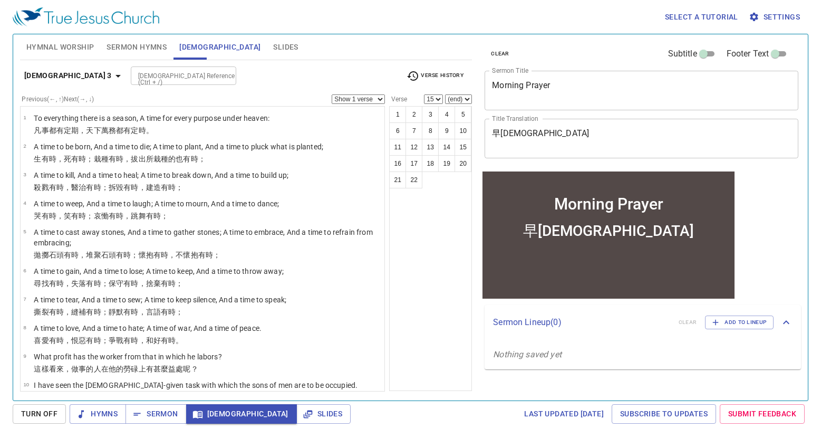
click at [398, 118] on div "Book Gen Ex Lev Num Deut Josh Judg Ruth 1 Sam 2 Sam 1 Kgs 2 Kgs 1 Chr 2 Chr Ezr…" at bounding box center [410, 219] width 821 height 438
click at [398, 118] on button "1" at bounding box center [397, 114] width 17 height 17
select select "1"
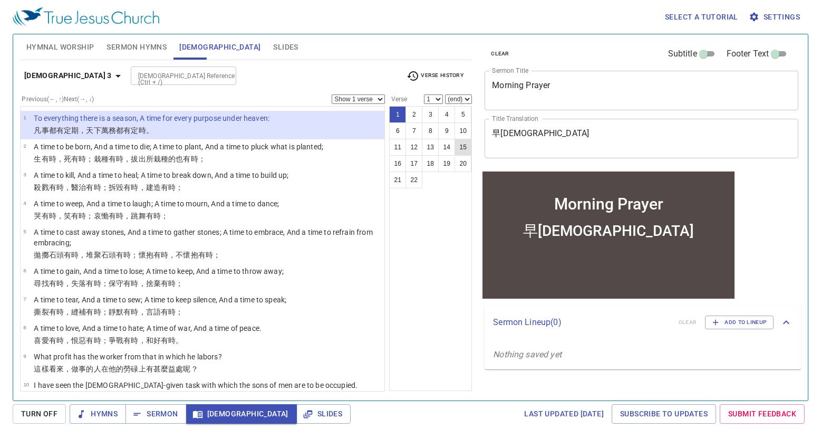
click at [468, 145] on button "15" at bounding box center [463, 147] width 17 height 17
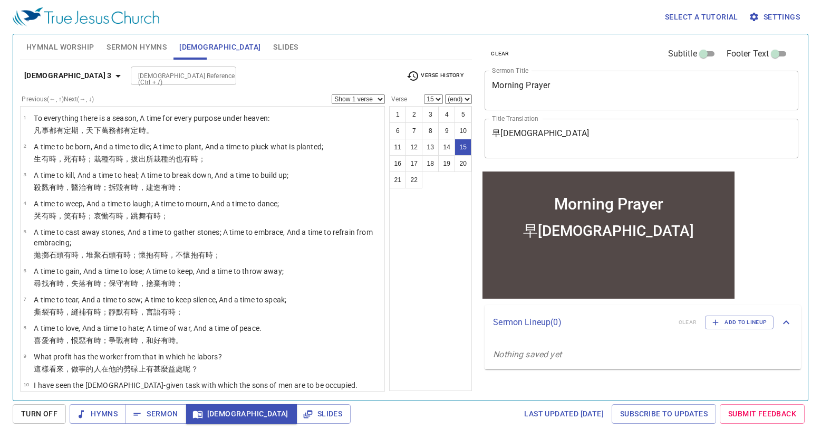
scroll to position [328, 0]
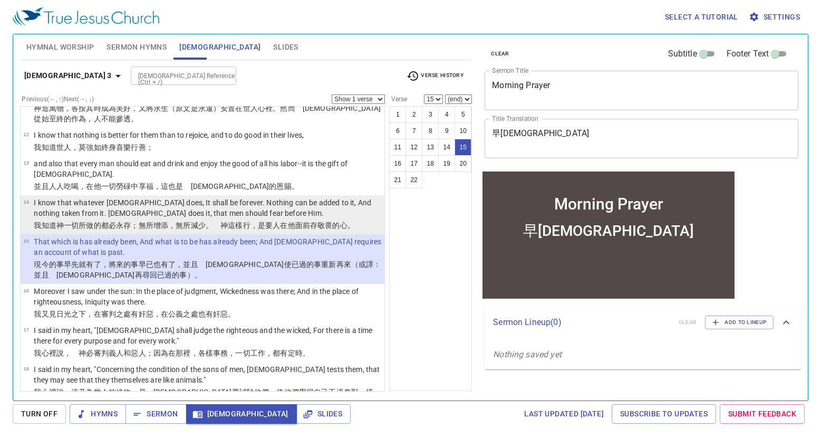
click at [221, 205] on p "I know that whatever God does, It shall be forever. Nothing can be added to it,…" at bounding box center [208, 207] width 348 height 21
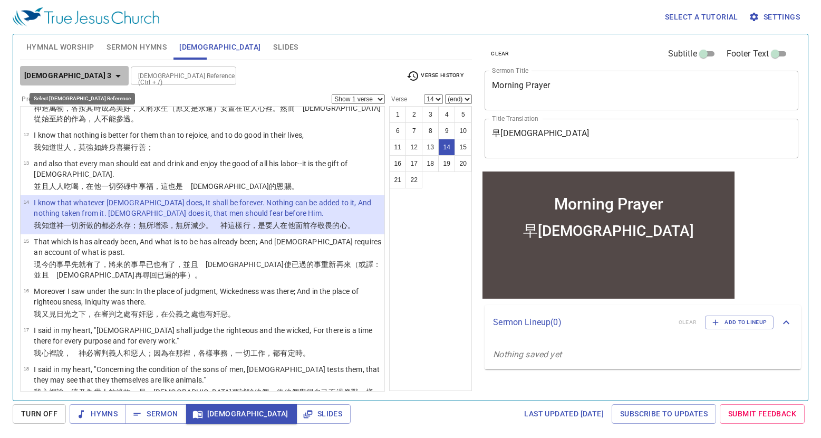
click at [112, 78] on icon "button" at bounding box center [118, 76] width 13 height 13
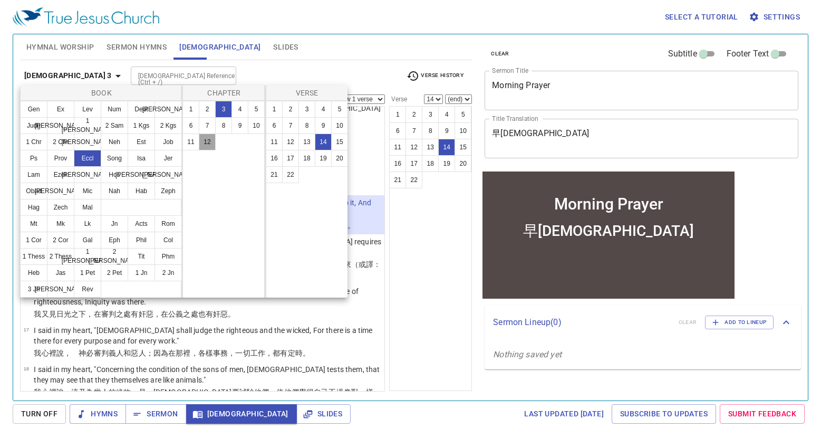
click at [212, 144] on button "12" at bounding box center [207, 141] width 17 height 17
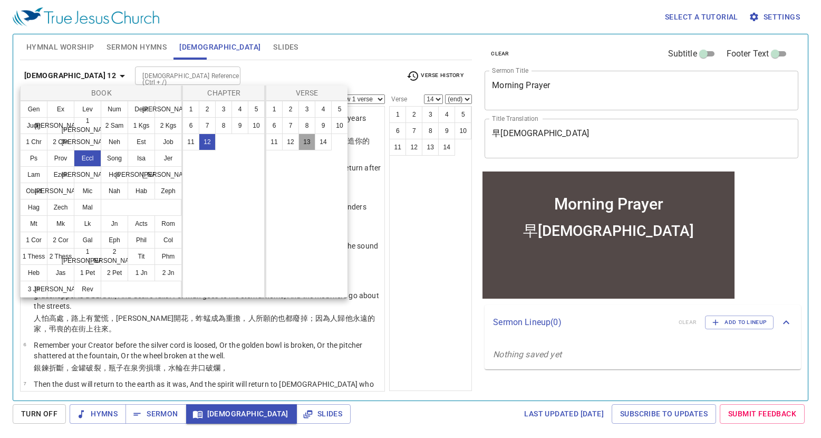
click at [312, 144] on button "13" at bounding box center [307, 141] width 17 height 17
select select "13"
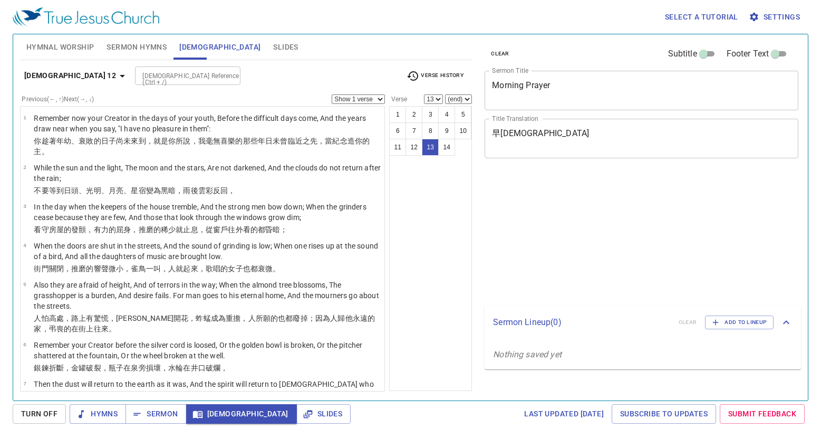
select select "13"
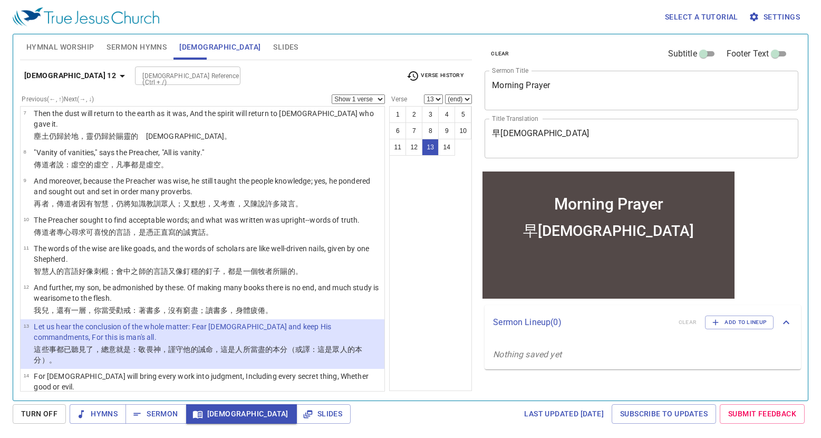
click at [142, 81] on input "[DEMOGRAPHIC_DATA] Reference (Ctrl + /)" at bounding box center [179, 76] width 82 height 12
type input "rom 8:28"
select select "28"
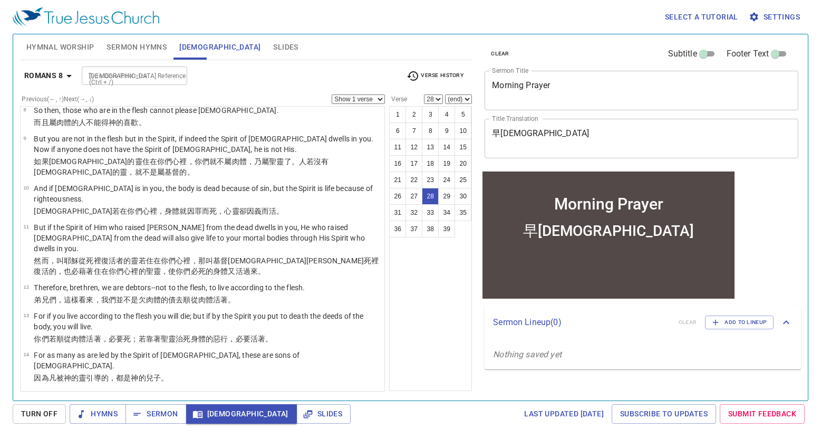
scroll to position [873, 0]
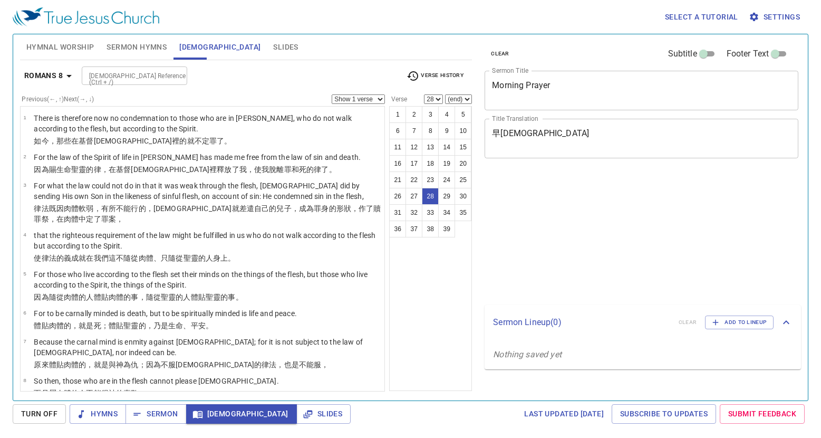
select select "28"
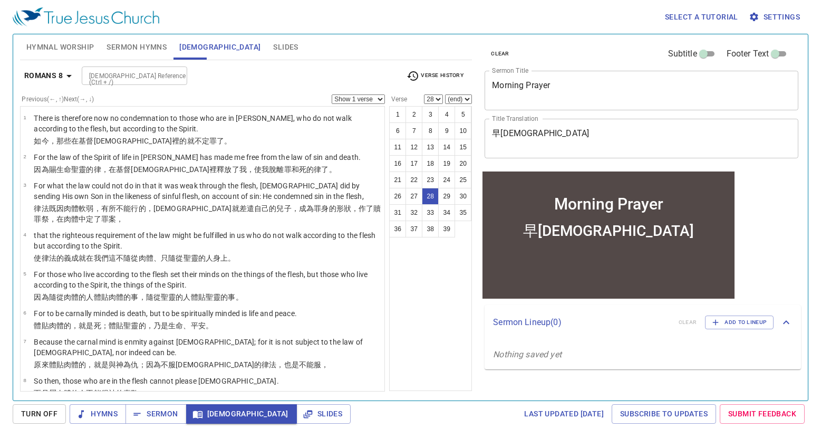
scroll to position [873, 0]
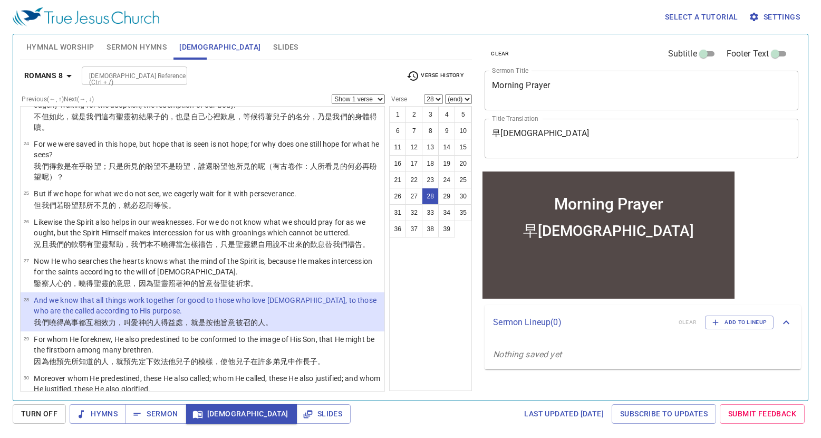
click at [118, 83] on div "[DEMOGRAPHIC_DATA] Reference (Ctrl + /)" at bounding box center [135, 75] width 106 height 18
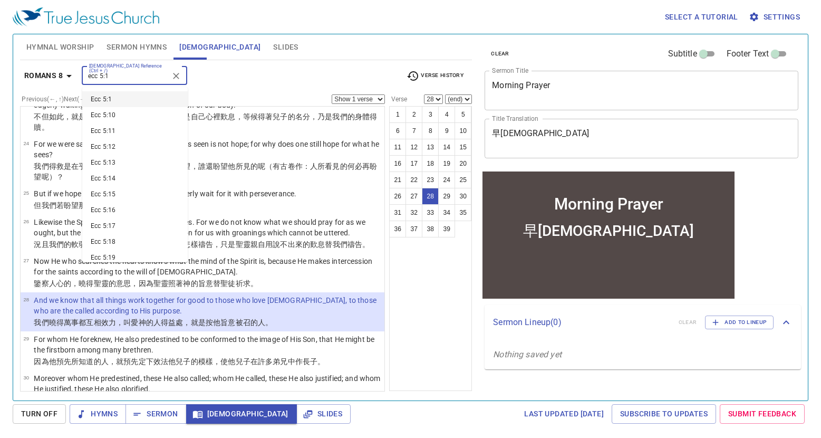
type input "ecc 5:1"
click at [767, 182] on div "clear Subtitle Footer Text Sermon Title Morning Prayer x Sermon Title Title Tra…" at bounding box center [640, 213] width 329 height 366
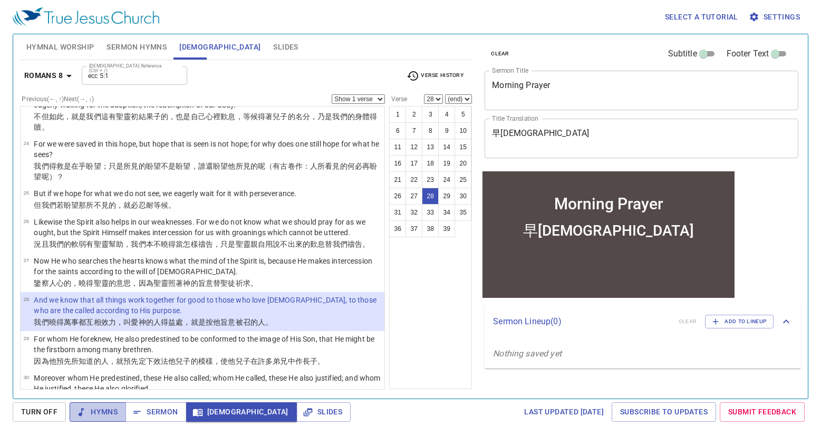
click at [101, 408] on span "Hymns" at bounding box center [98, 412] width 40 height 13
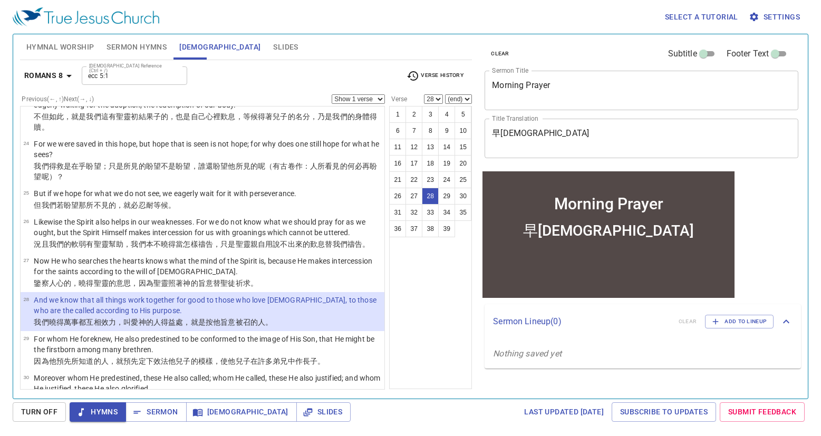
click at [57, 61] on div "Romans 8 Bible Reference (Ctrl + /) ecc 5:1 Bible Reference (Ctrl + /) Verse Hi…" at bounding box center [246, 225] width 452 height 330
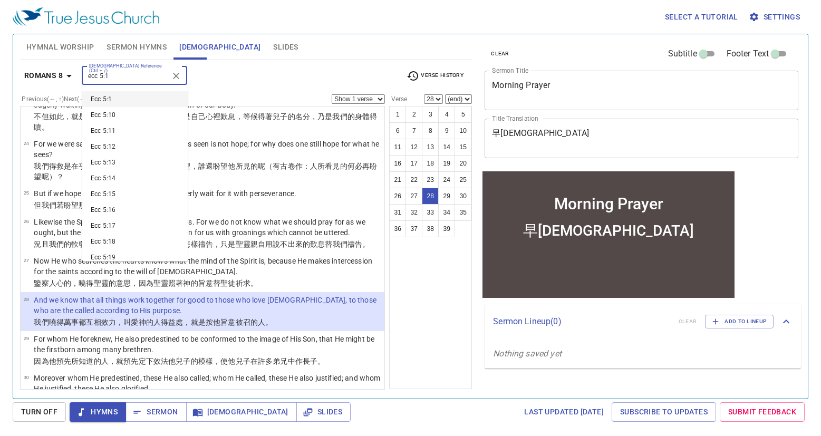
click at [149, 81] on input "ecc 5:1" at bounding box center [126, 76] width 82 height 12
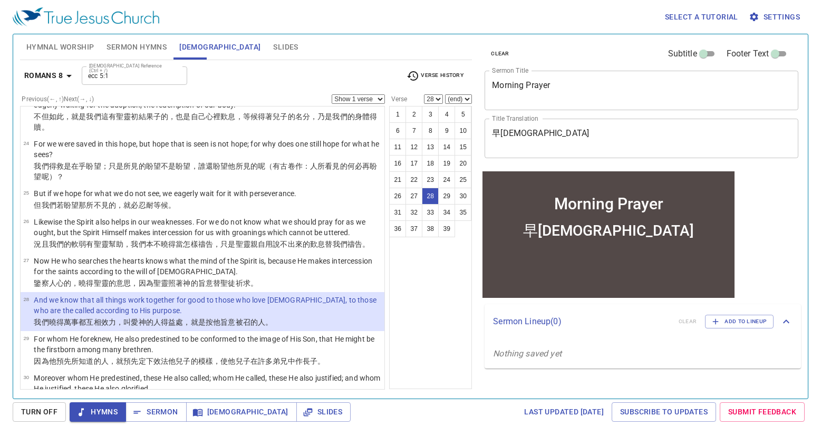
click at [70, 43] on span "Hymnal Worship" at bounding box center [60, 47] width 68 height 13
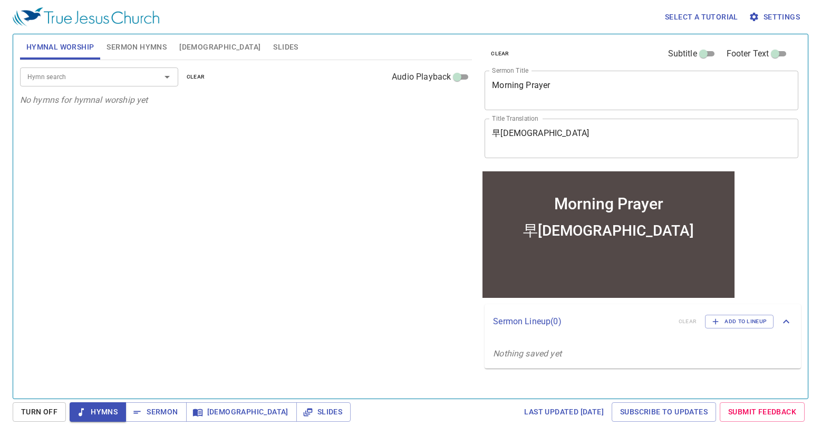
click at [79, 76] on input "Hymn search" at bounding box center [83, 77] width 121 height 12
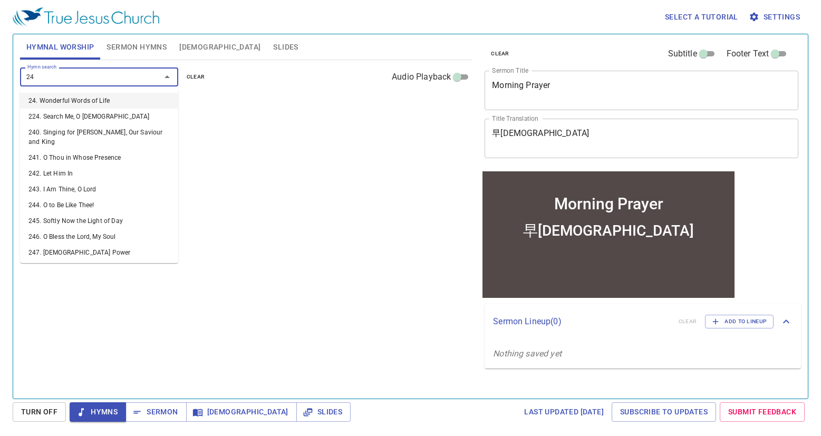
type input "247"
click at [80, 76] on input "Hymn search" at bounding box center [83, 77] width 121 height 12
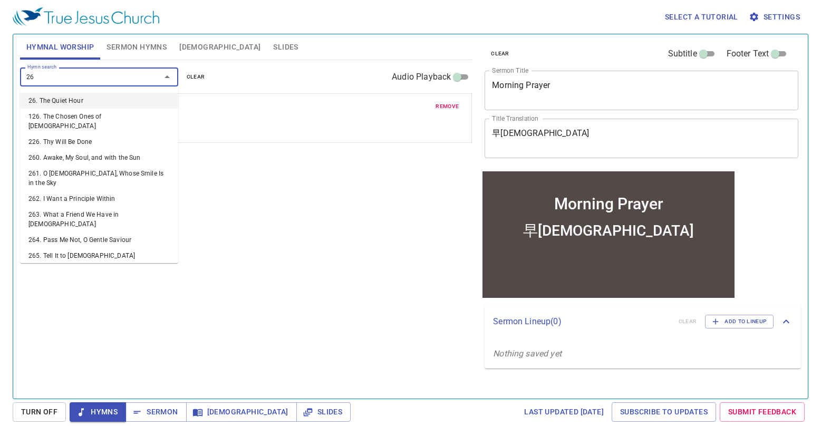
type input "261"
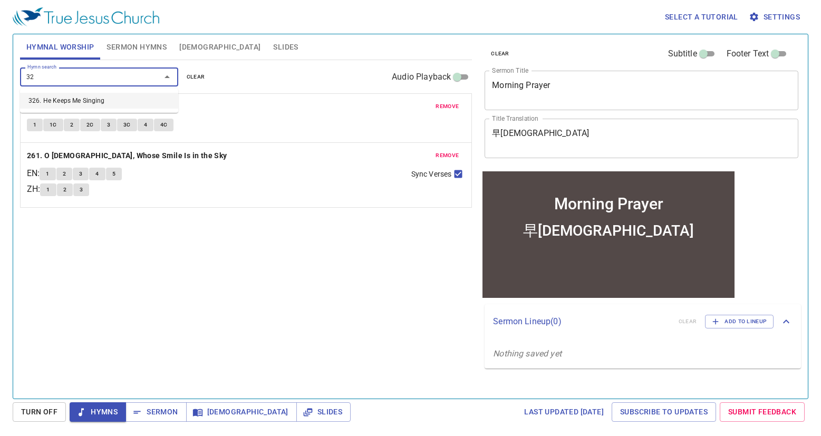
type input "326"
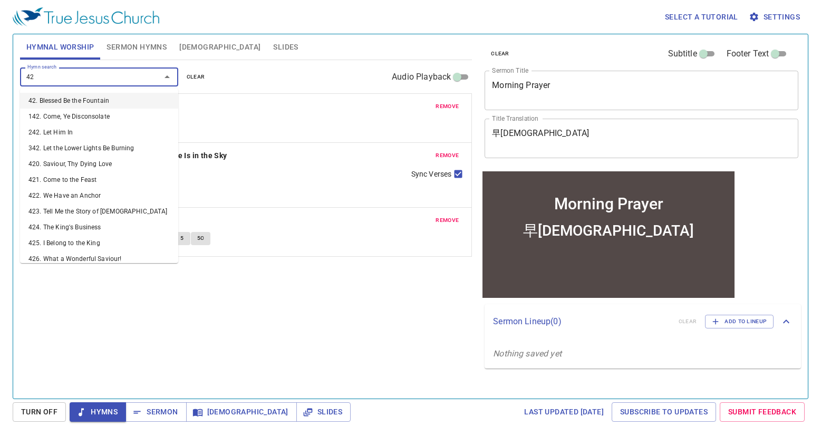
type input "424"
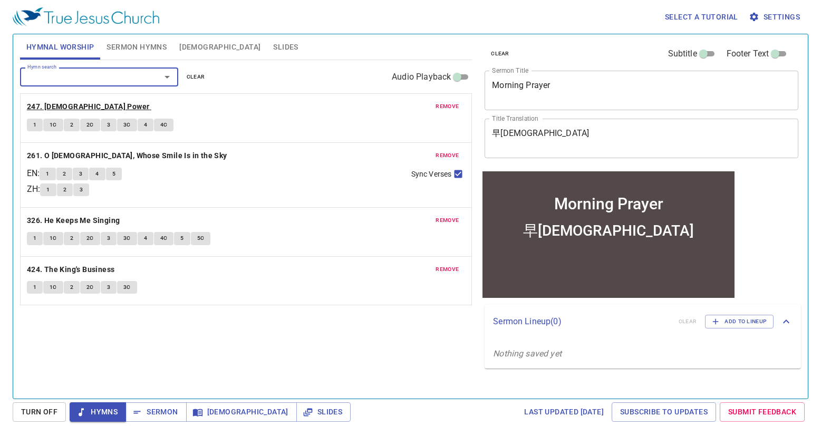
click at [62, 110] on b "247. [DEMOGRAPHIC_DATA] Power" at bounding box center [88, 106] width 123 height 13
click at [36, 121] on span "1" at bounding box center [34, 124] width 3 height 9
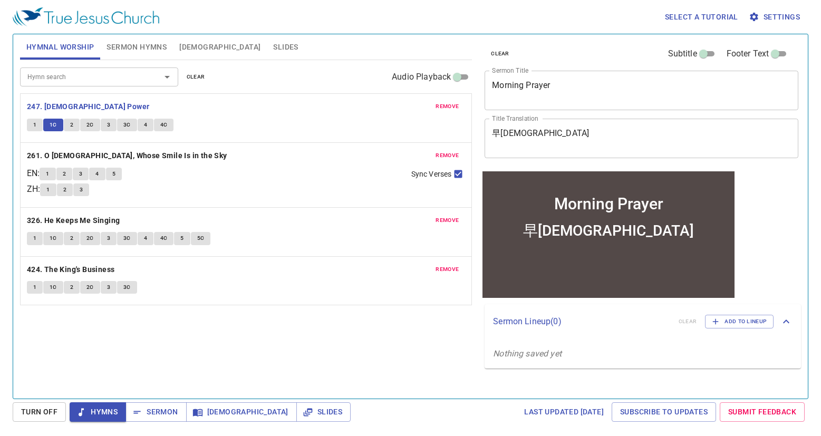
click at [293, 81] on div "Hymn search Hymn search clear Audio Playback" at bounding box center [246, 77] width 452 height 34
click at [104, 127] on button "3" at bounding box center [109, 125] width 16 height 13
click at [131, 130] on button "3C" at bounding box center [127, 125] width 20 height 13
click at [144, 133] on div "1 1C 2 2C 3 3C 4 4C" at bounding box center [246, 126] width 438 height 15
click at [142, 128] on button "4" at bounding box center [146, 125] width 16 height 13
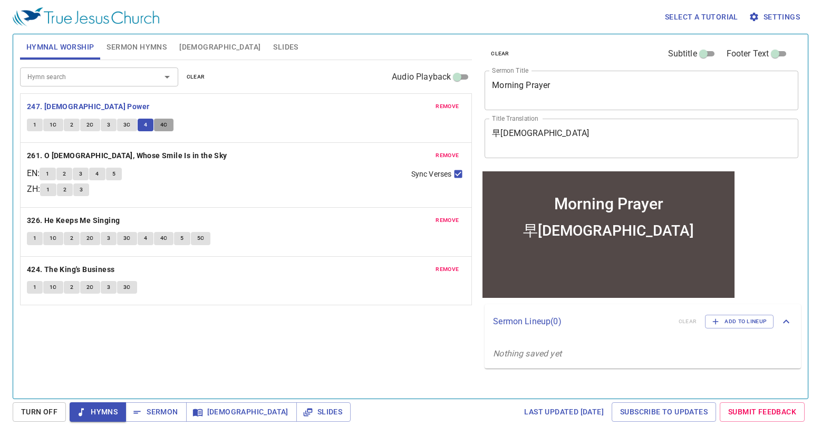
click at [160, 130] on button "4C" at bounding box center [164, 125] width 20 height 13
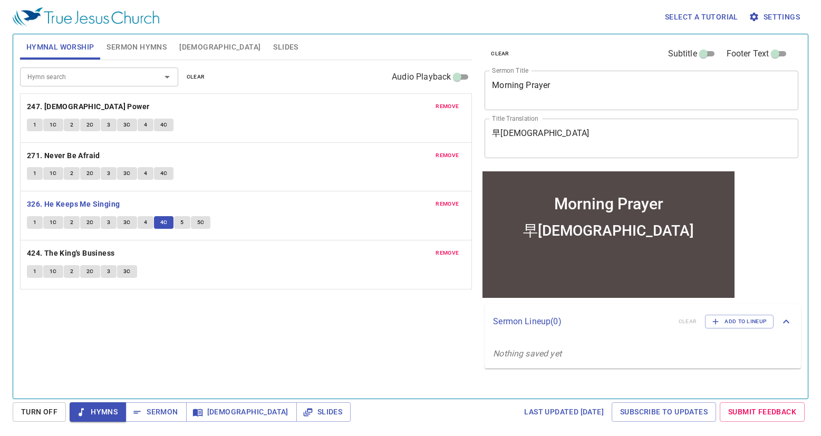
click at [177, 19] on div "Select a tutorial Settings" at bounding box center [409, 17] width 792 height 34
